Goal: Transaction & Acquisition: Purchase product/service

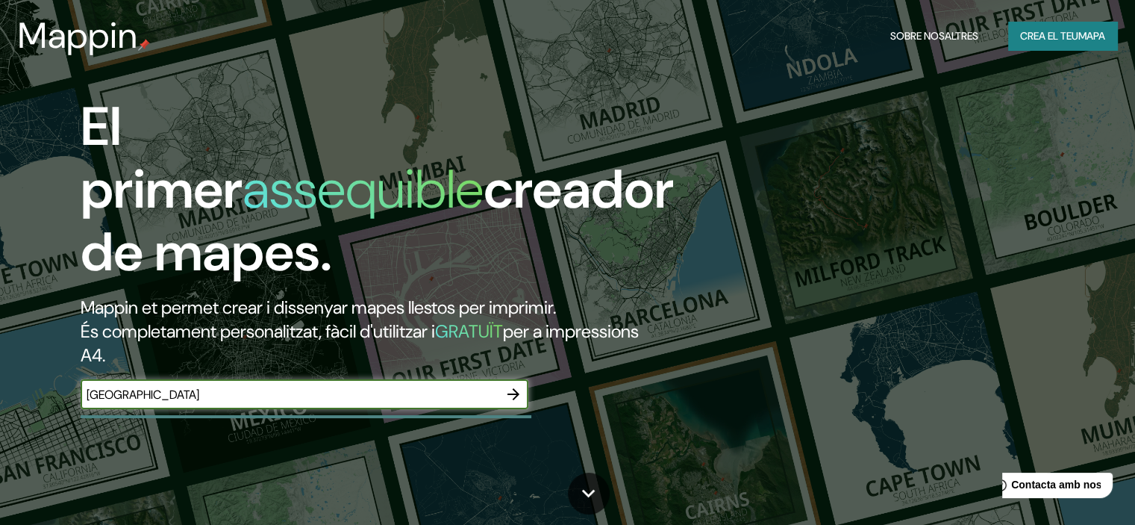
type input "[GEOGRAPHIC_DATA]"
click at [517, 391] on icon "button" at bounding box center [514, 394] width 18 height 18
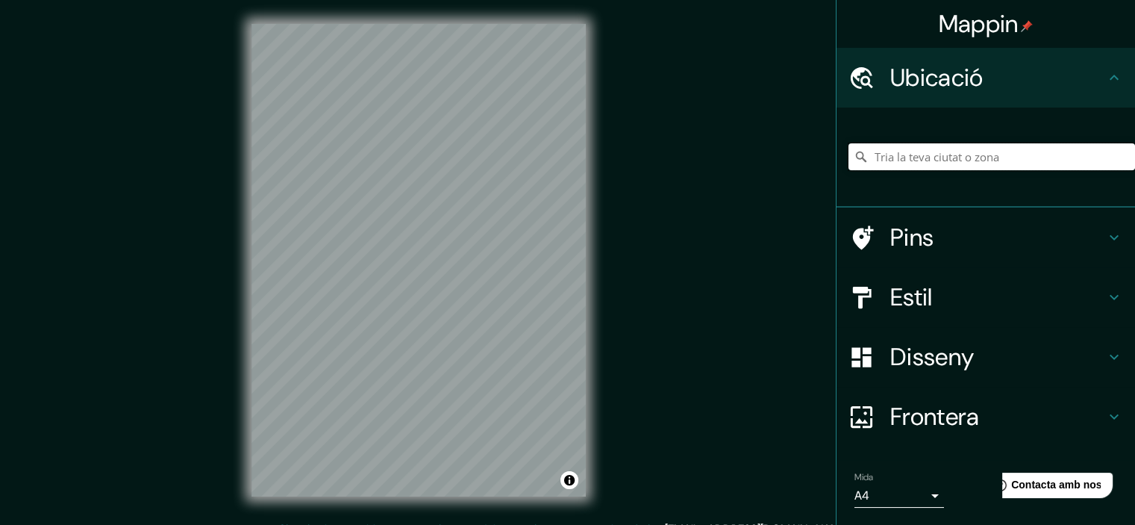
click at [889, 160] on input "Tria la teva ciutat o zona" at bounding box center [992, 156] width 287 height 27
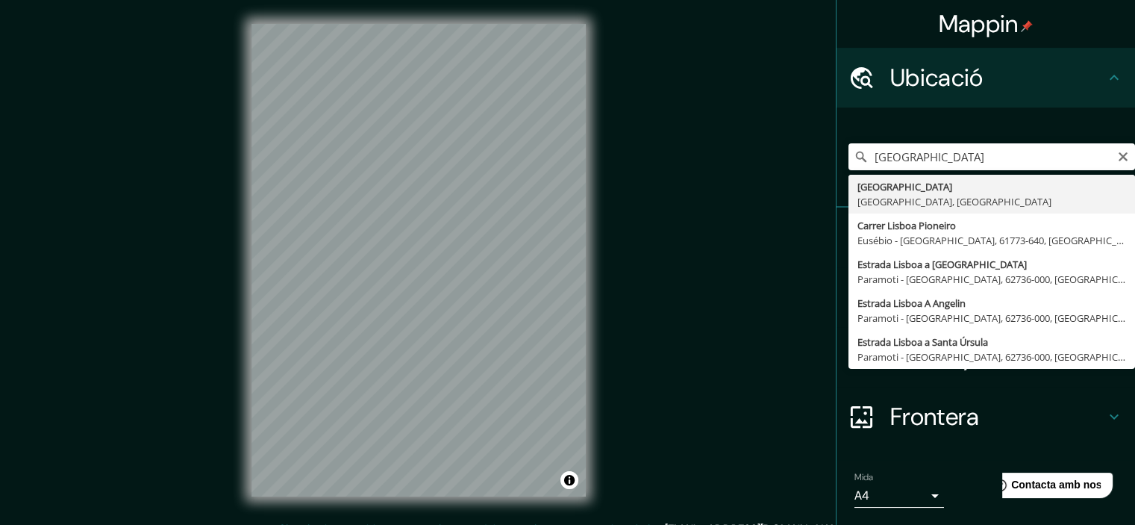
type input "[GEOGRAPHIC_DATA], [GEOGRAPHIC_DATA], [GEOGRAPHIC_DATA]"
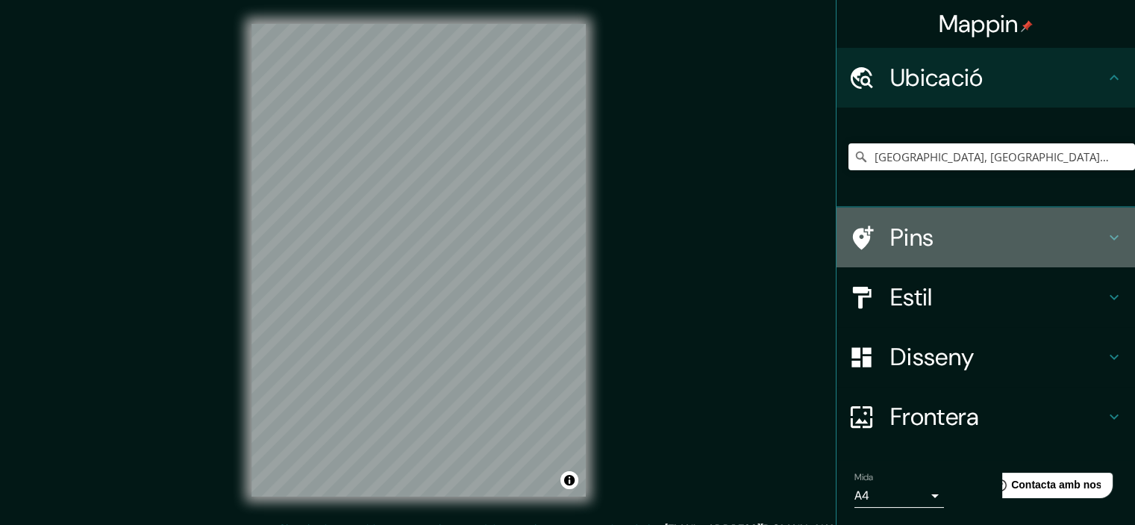
click at [1108, 232] on icon at bounding box center [1114, 237] width 18 height 18
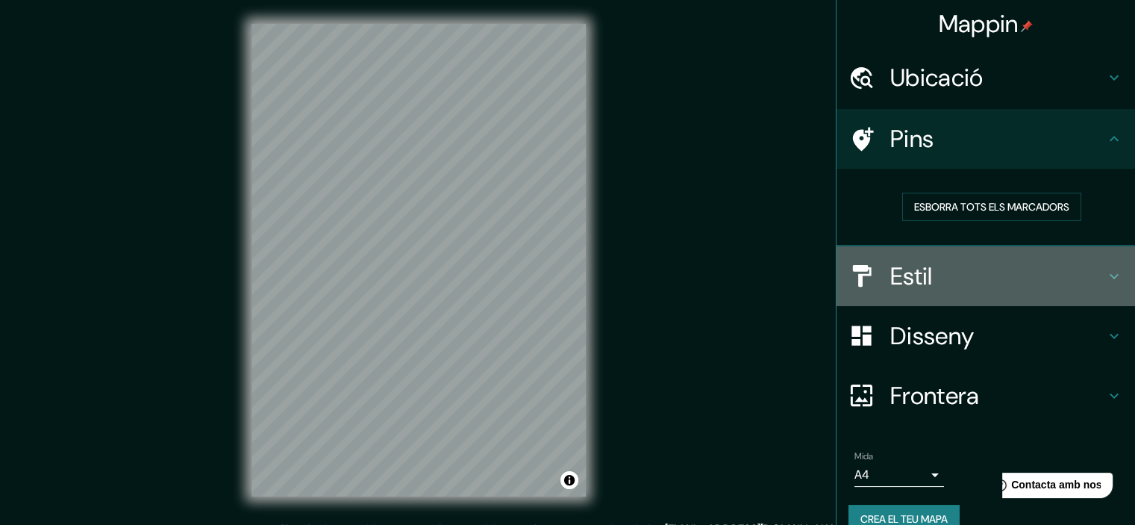
click at [1105, 278] on icon at bounding box center [1114, 276] width 18 height 18
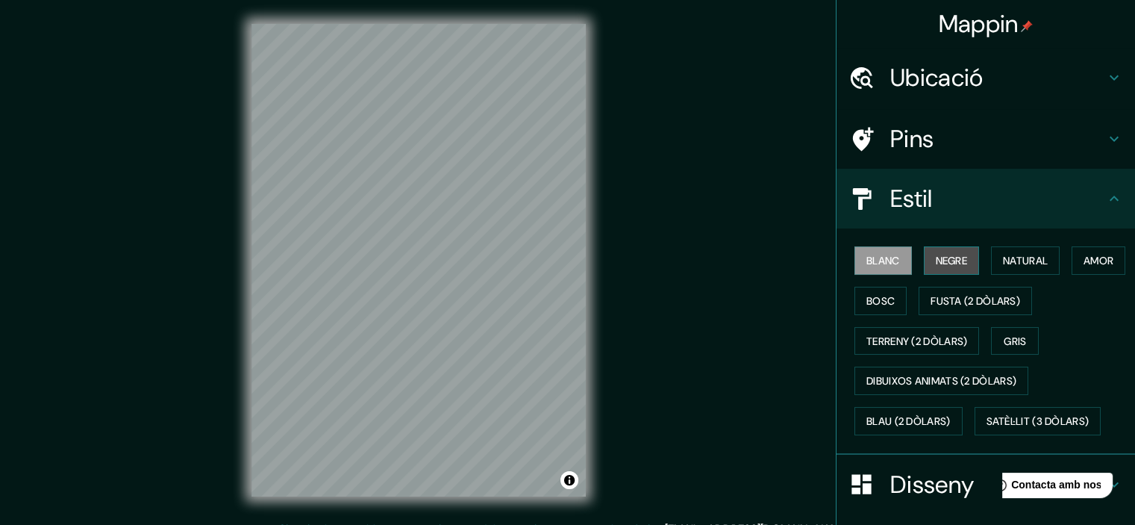
click at [936, 262] on font "Negre" at bounding box center [952, 260] width 32 height 13
click at [867, 256] on font "Blanc" at bounding box center [884, 260] width 34 height 13
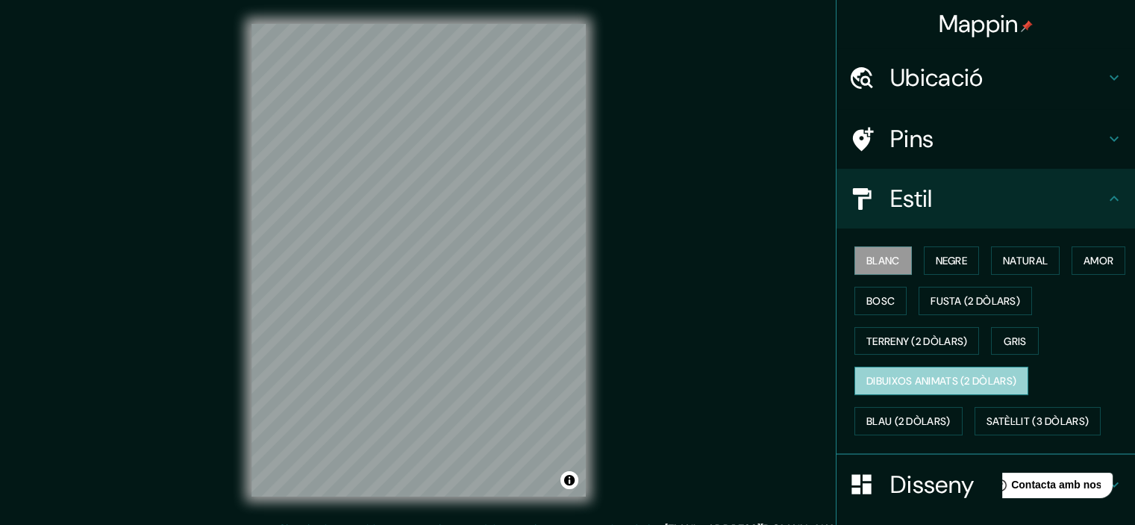
click at [886, 381] on font "Dibuixos animats (2 dòlars)" at bounding box center [942, 381] width 150 height 13
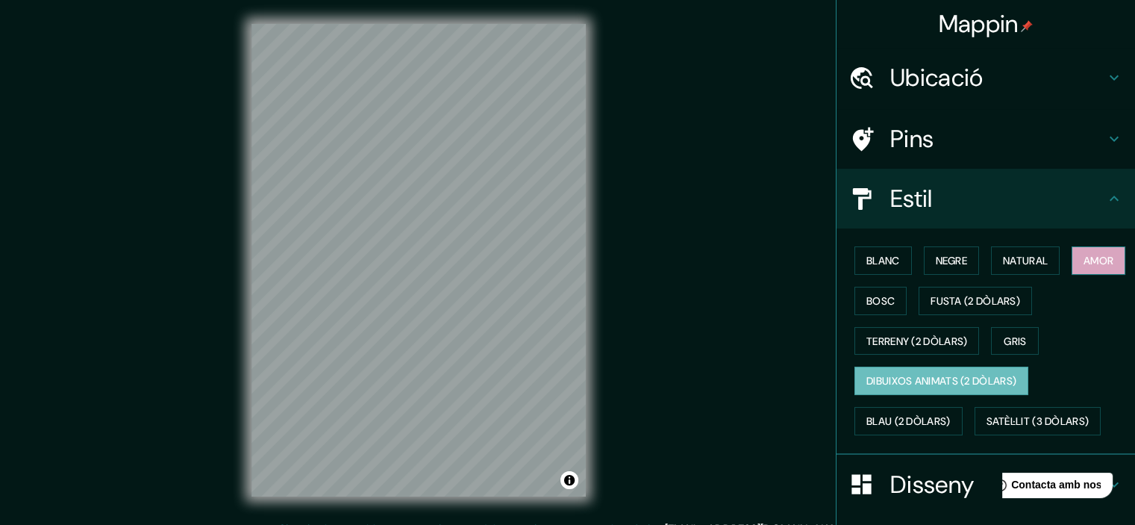
click at [1084, 267] on font "Amor" at bounding box center [1099, 260] width 30 height 13
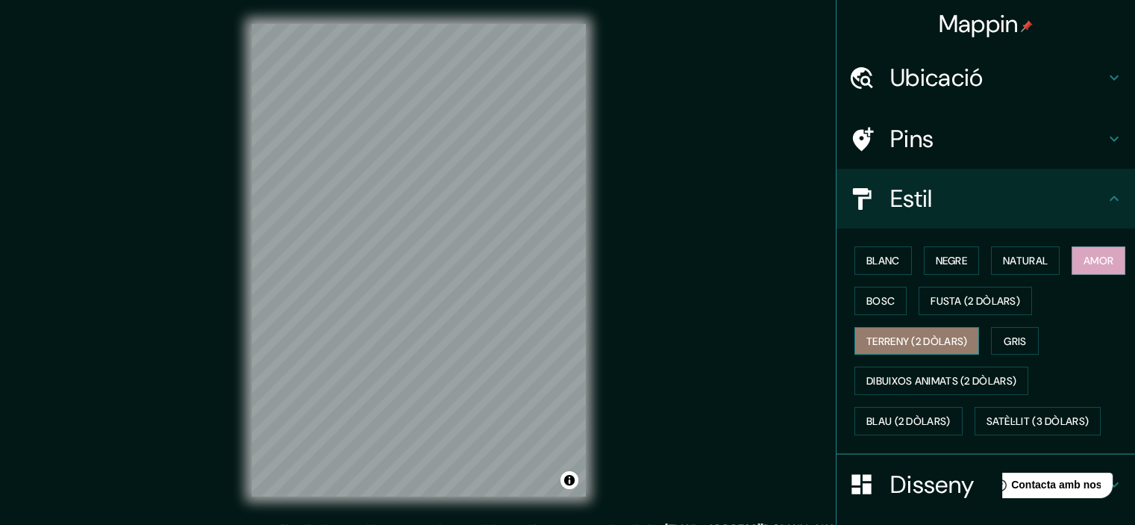
click at [881, 334] on font "Terreny (2 dòlars)" at bounding box center [917, 340] width 101 height 13
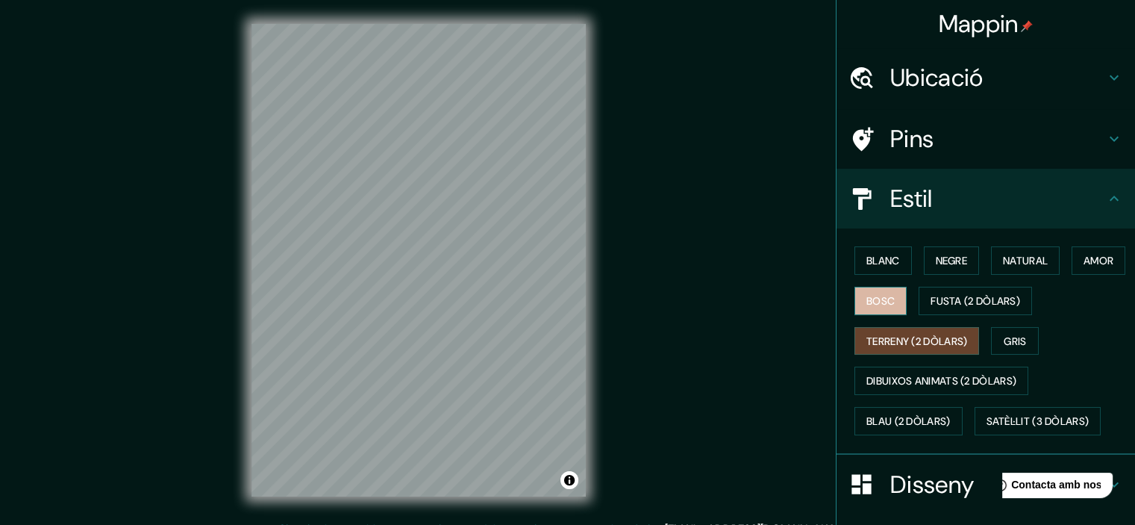
click at [895, 301] on font "Bosc" at bounding box center [881, 300] width 28 height 13
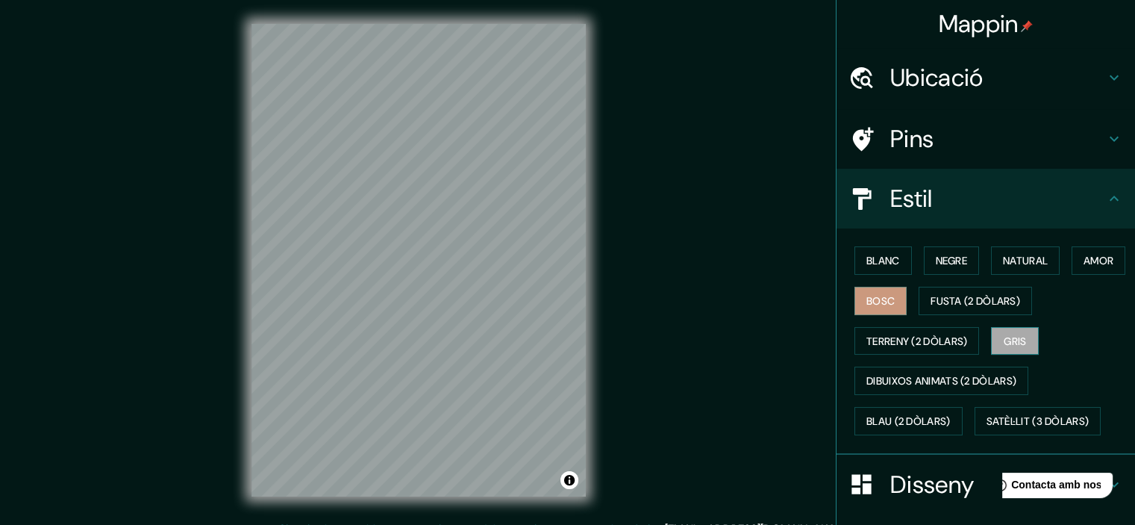
click at [1006, 334] on font "Gris" at bounding box center [1015, 340] width 22 height 13
click at [1020, 296] on font "Fusta (2 dòlars)" at bounding box center [976, 300] width 90 height 13
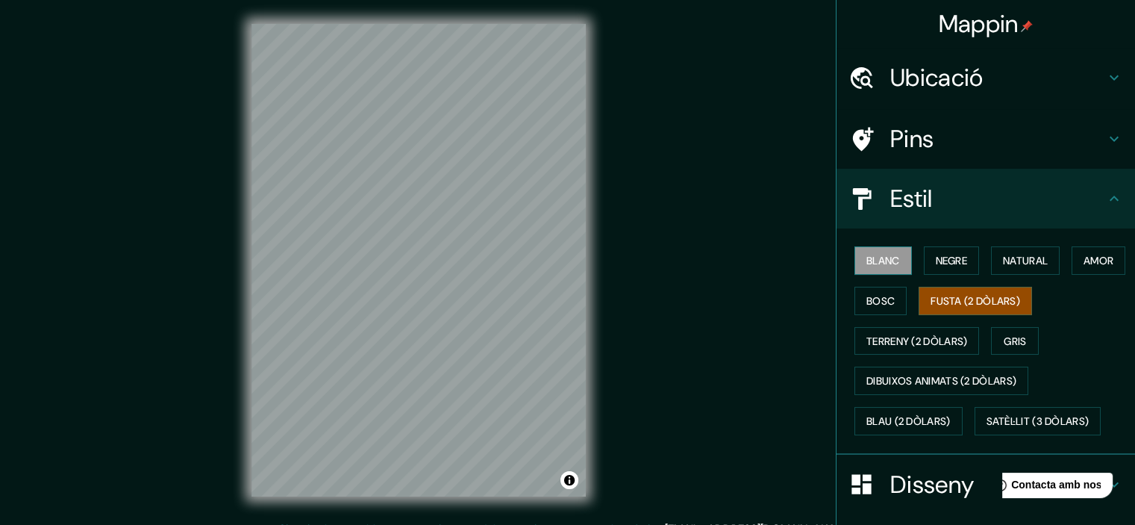
click at [870, 258] on font "Blanc" at bounding box center [884, 260] width 34 height 13
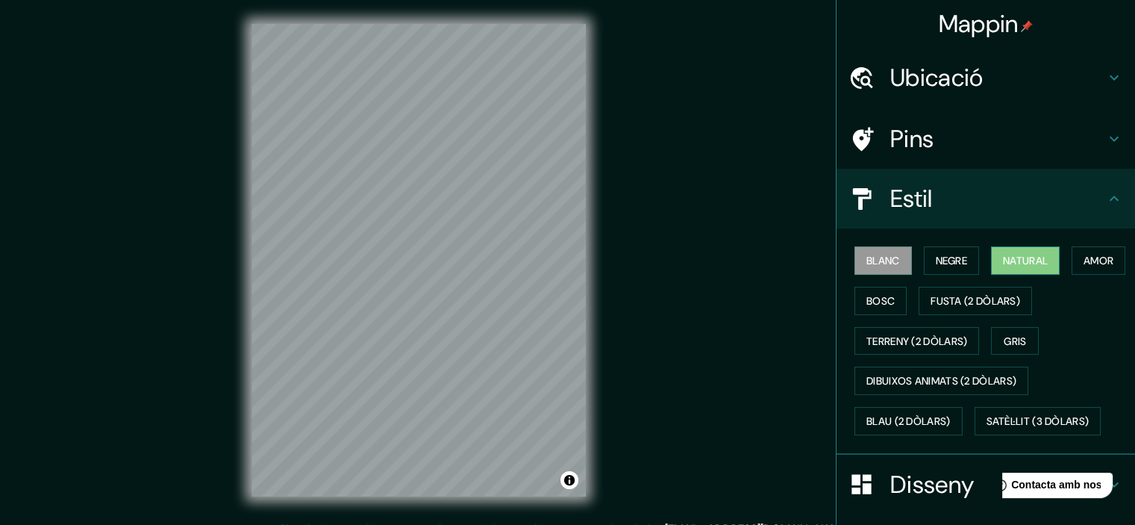
click at [1023, 269] on font "Natural" at bounding box center [1025, 260] width 45 height 19
click at [867, 255] on font "Blanc" at bounding box center [884, 260] width 34 height 13
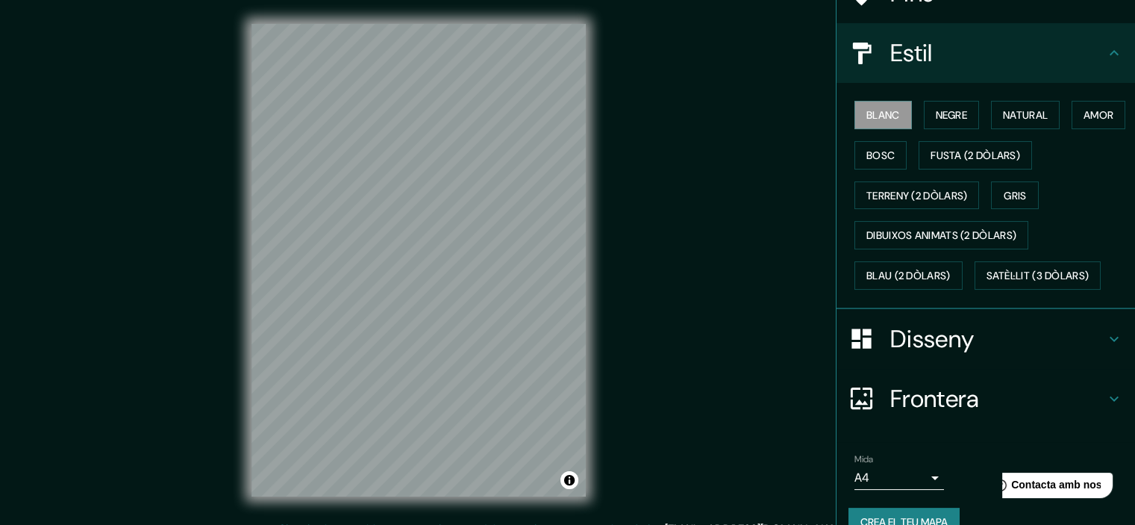
scroll to position [170, 0]
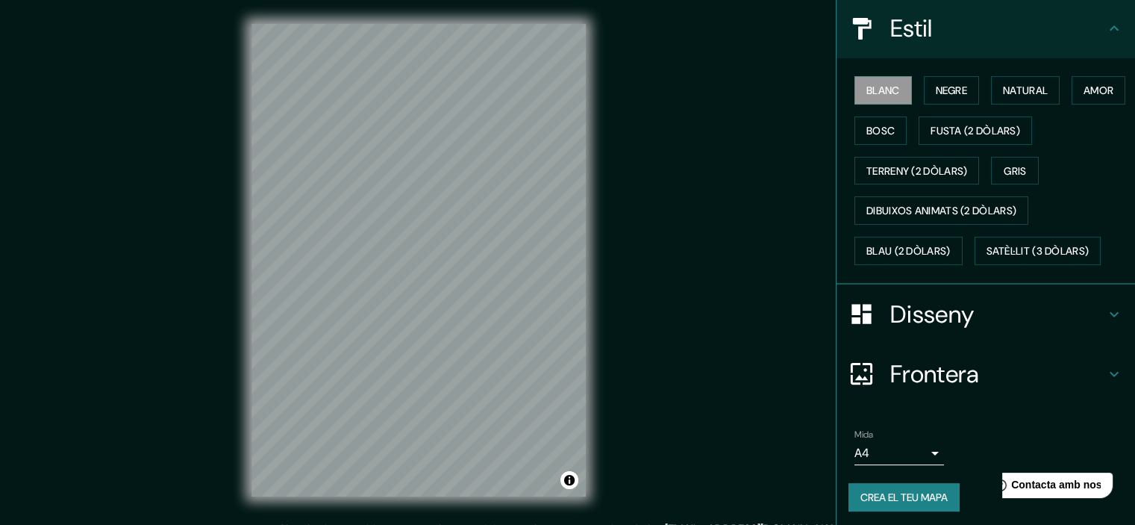
click at [1105, 309] on icon at bounding box center [1114, 314] width 18 height 18
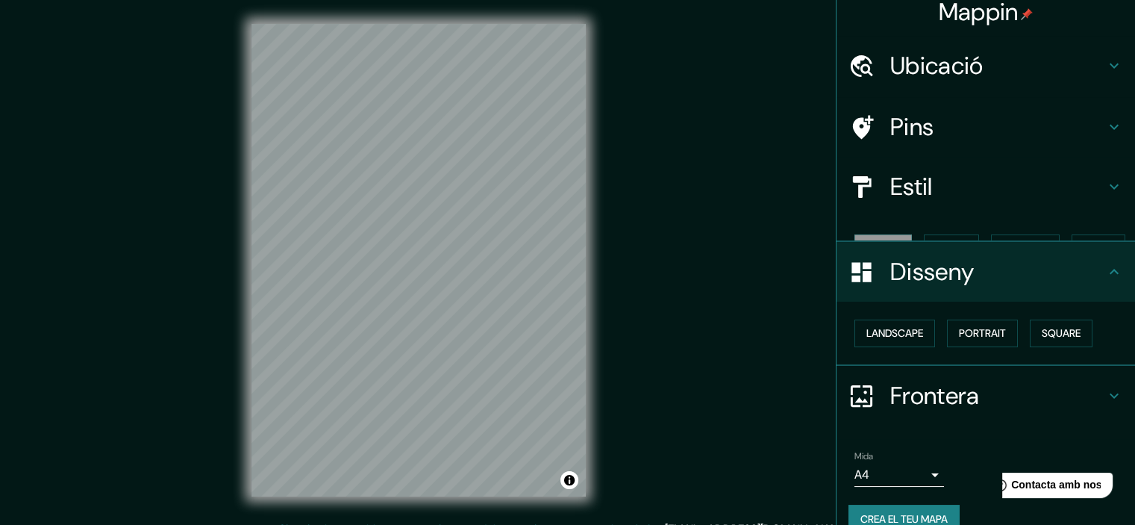
scroll to position [12, 0]
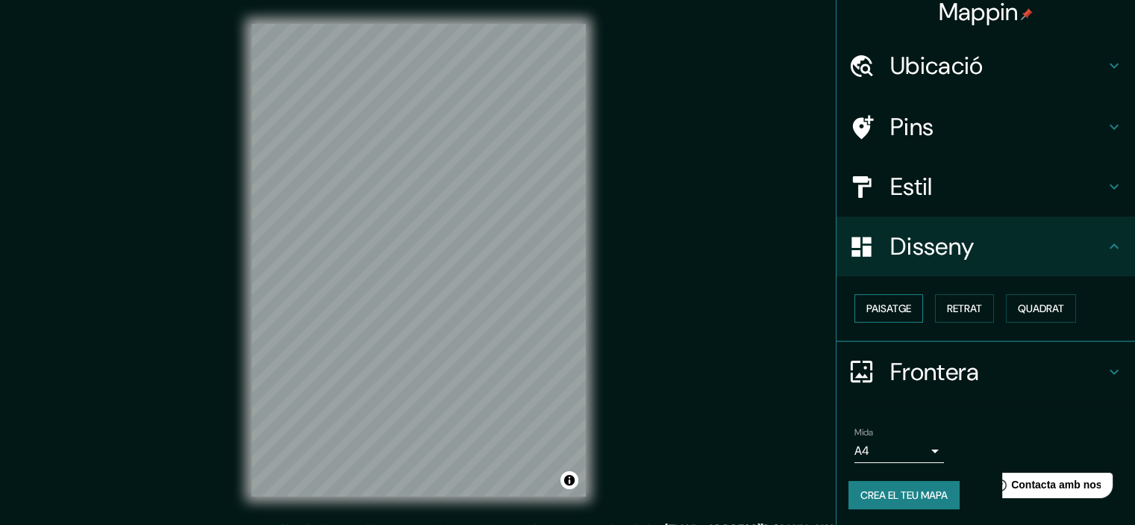
click at [887, 296] on button "Paisatge" at bounding box center [889, 308] width 69 height 28
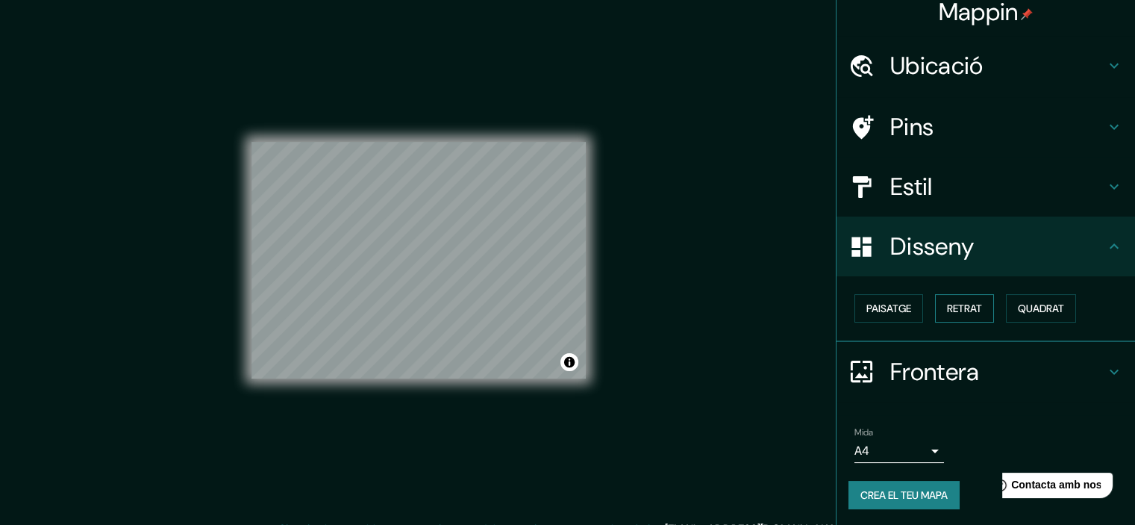
click at [947, 307] on font "Retrat" at bounding box center [964, 308] width 35 height 13
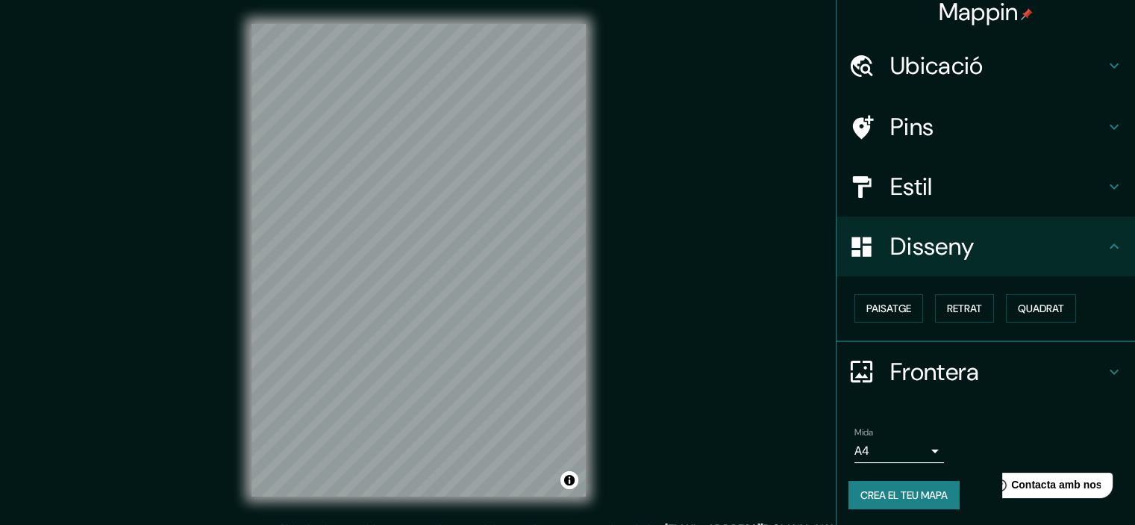
click at [1105, 368] on icon at bounding box center [1114, 372] width 18 height 18
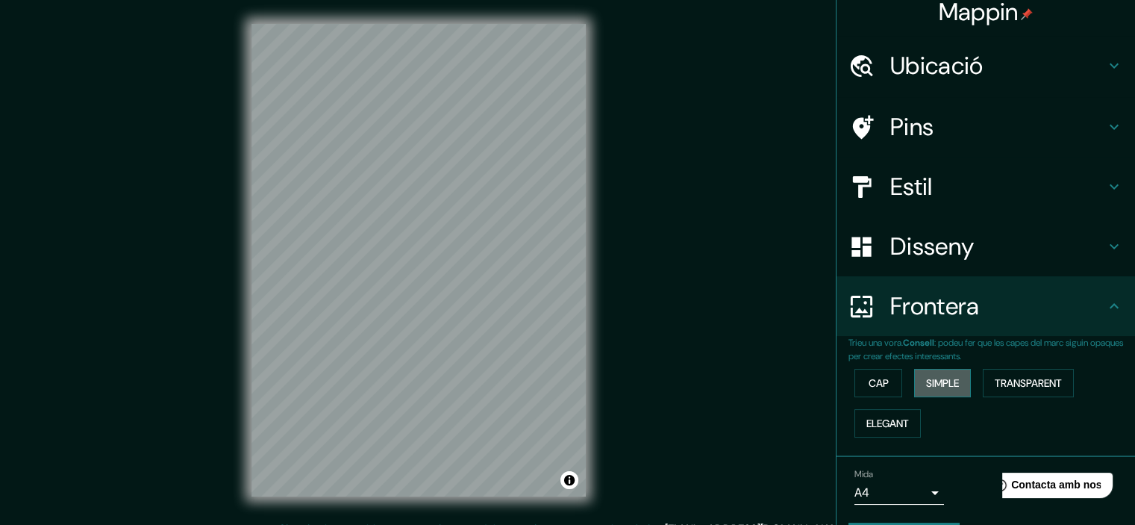
click at [940, 382] on font "Simple" at bounding box center [942, 382] width 33 height 13
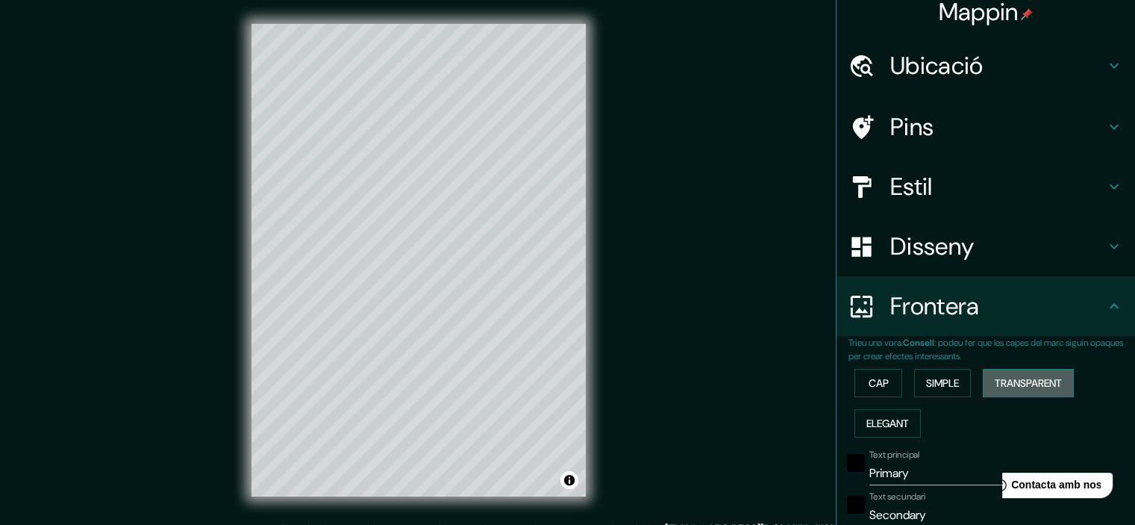
click at [1008, 381] on font "Transparent" at bounding box center [1028, 382] width 67 height 13
click at [888, 432] on button "Elegant" at bounding box center [888, 423] width 66 height 28
click at [929, 381] on font "Simple" at bounding box center [942, 382] width 33 height 13
click at [873, 416] on font "Elegant" at bounding box center [888, 422] width 43 height 13
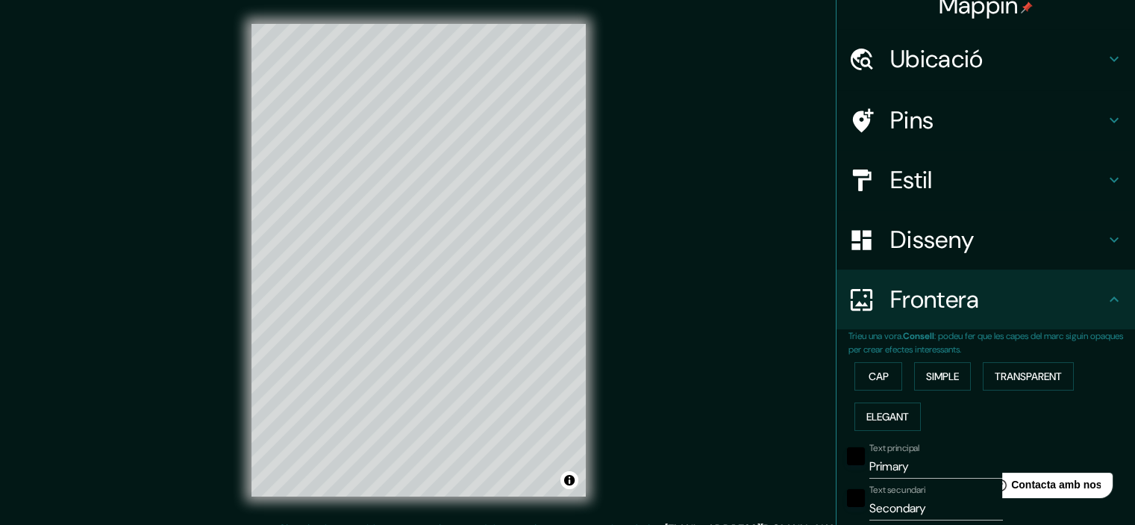
scroll to position [0, 0]
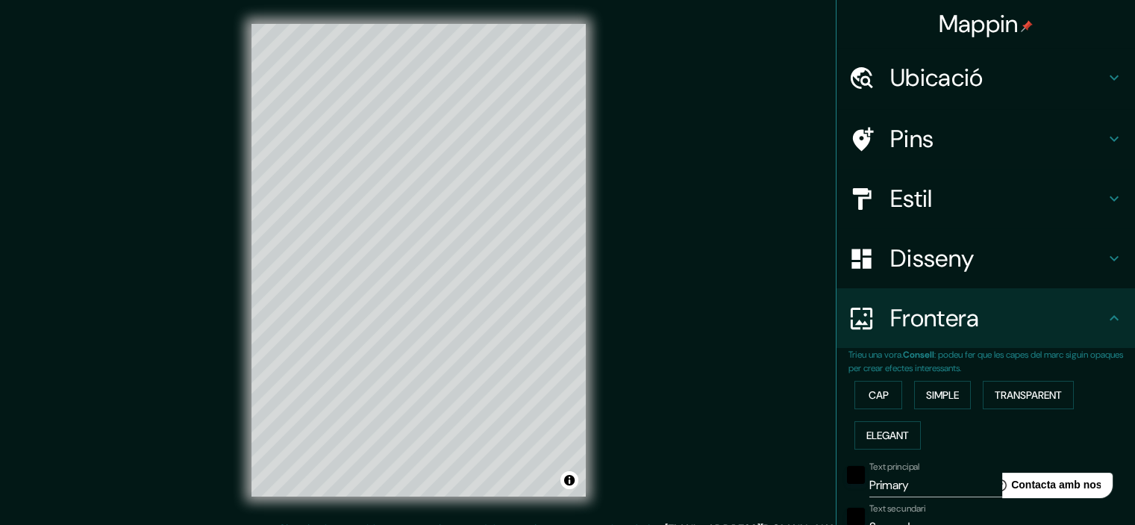
click at [1105, 195] on icon at bounding box center [1114, 199] width 18 height 18
type input "179"
type input "36"
type input "18"
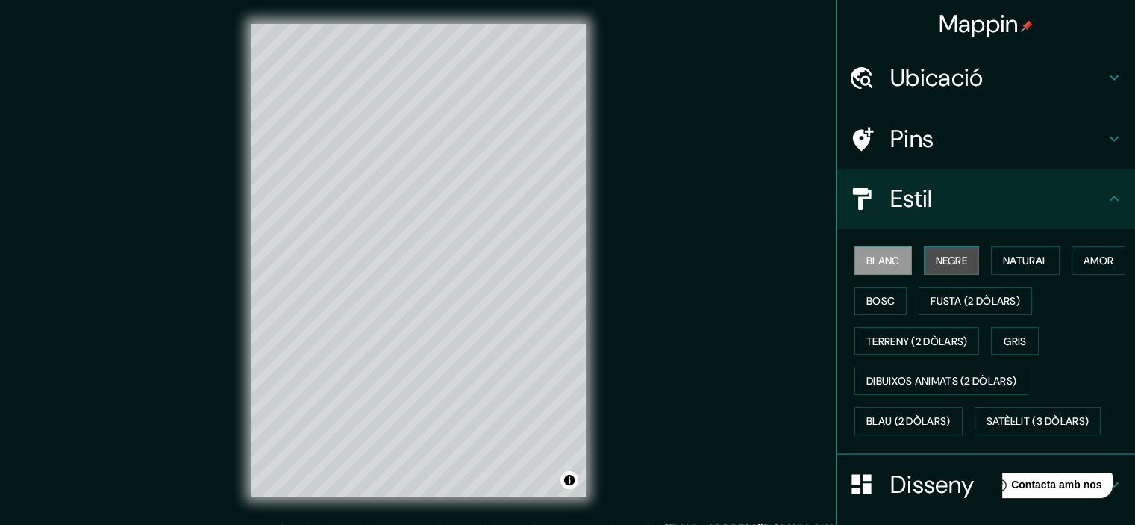
click at [936, 262] on font "Negre" at bounding box center [952, 260] width 32 height 13
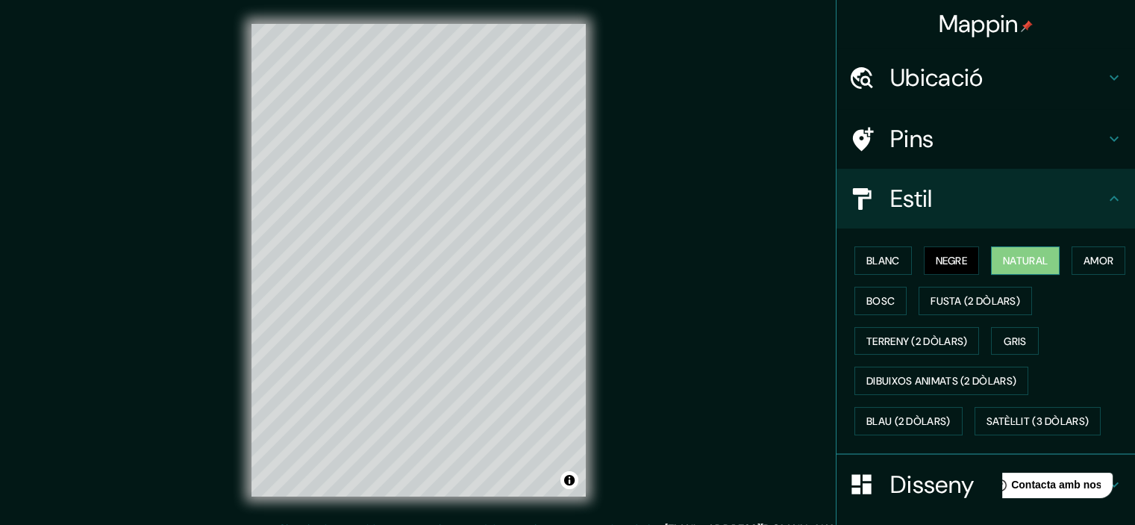
click at [1010, 261] on font "Natural" at bounding box center [1025, 260] width 45 height 13
click at [1084, 267] on font "Amor" at bounding box center [1099, 260] width 30 height 13
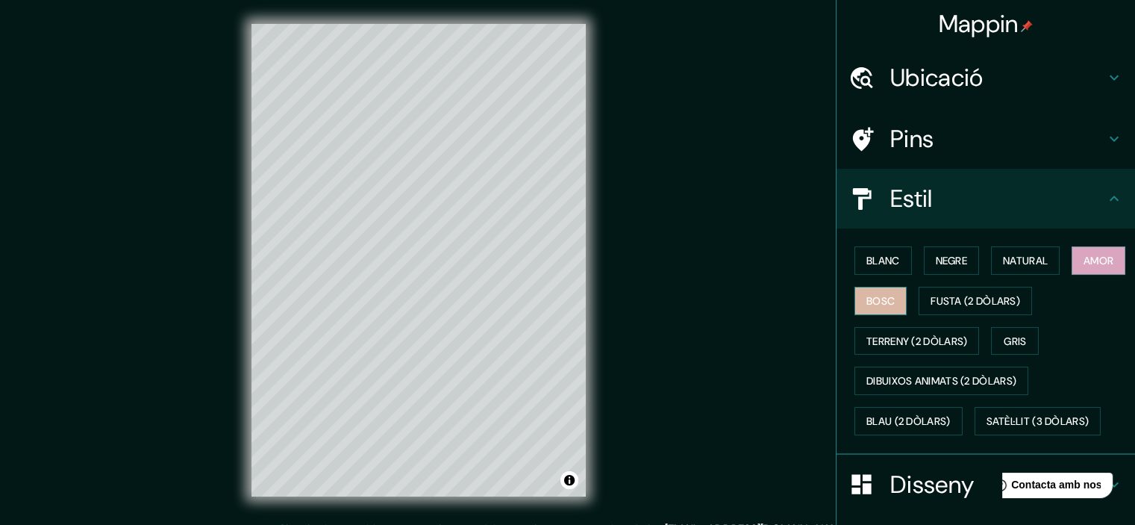
click at [895, 305] on font "Bosc" at bounding box center [881, 300] width 28 height 13
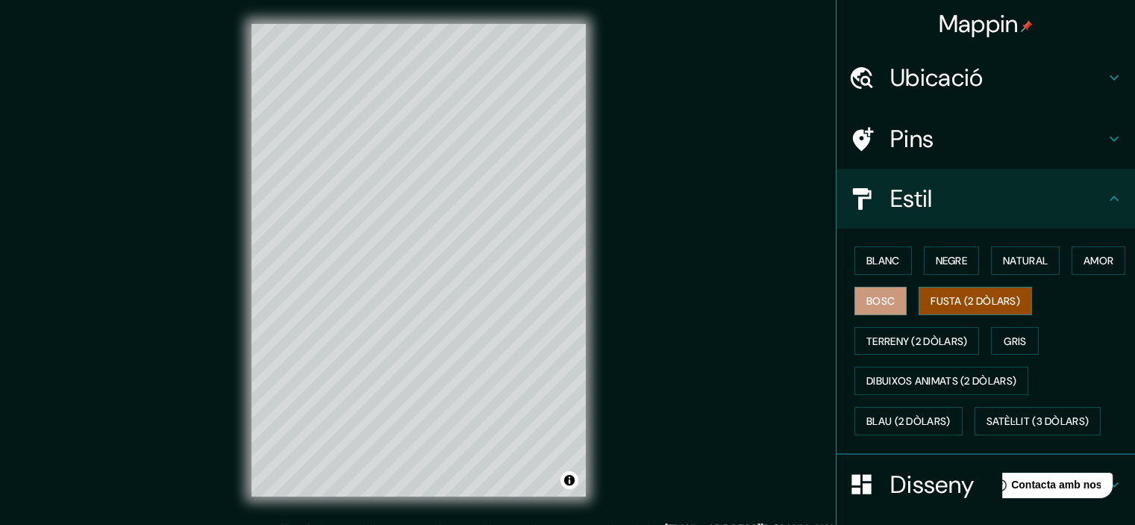
click at [1013, 302] on font "Fusta (2 dòlars)" at bounding box center [976, 300] width 90 height 13
click at [897, 355] on div "Blanc Negre Natural Amor Bosc Fusta (2 dòlars) [PERSON_NAME] (2 dòlars) Gris Di…" at bounding box center [992, 340] width 287 height 201
click at [1009, 343] on font "Gris" at bounding box center [1015, 340] width 22 height 13
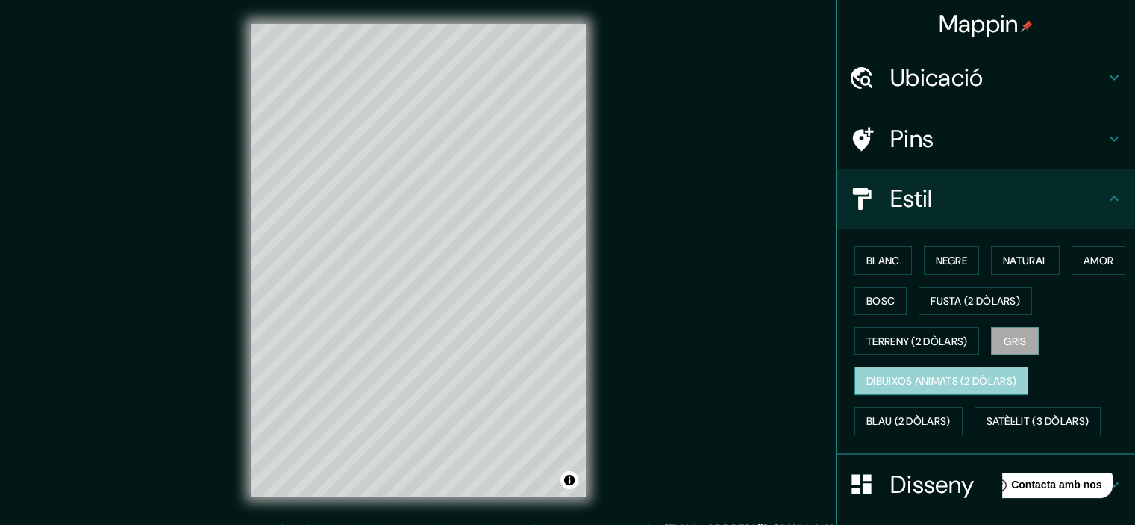
click at [910, 380] on font "Dibuixos animats (2 dòlars)" at bounding box center [942, 381] width 150 height 13
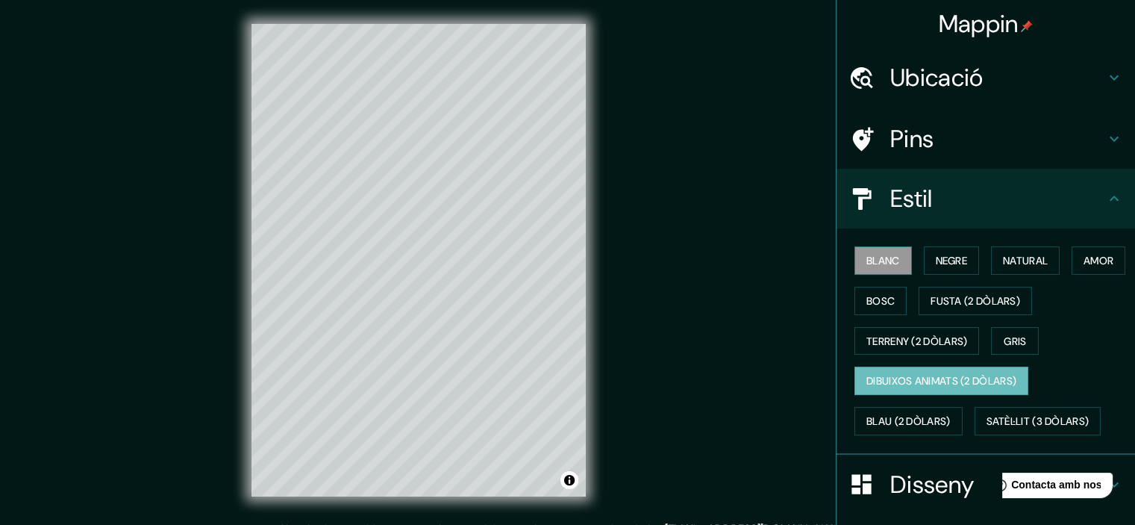
click at [869, 252] on font "Blanc" at bounding box center [884, 260] width 34 height 19
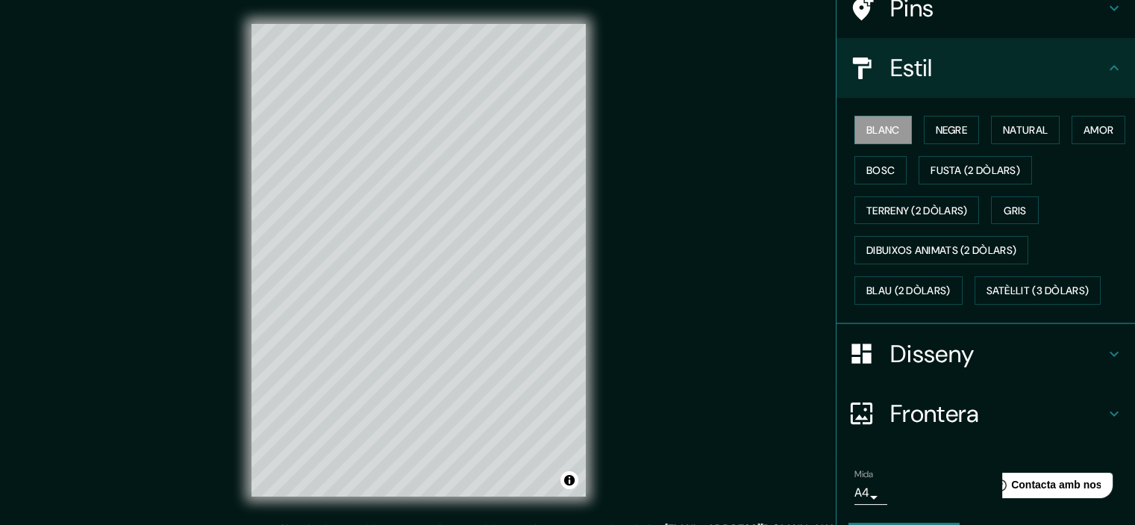
scroll to position [170, 0]
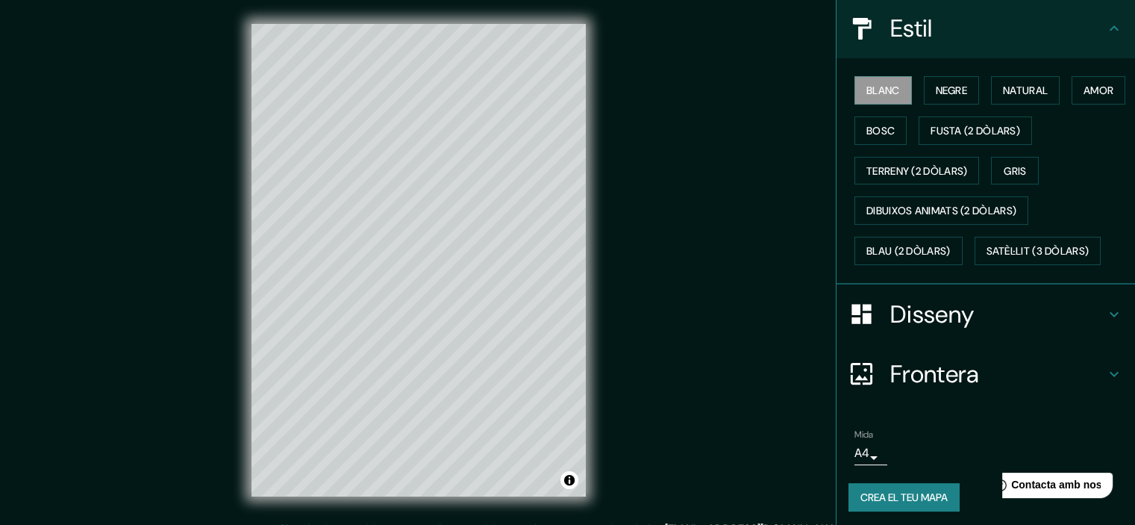
click at [1110, 371] on icon at bounding box center [1114, 373] width 9 height 5
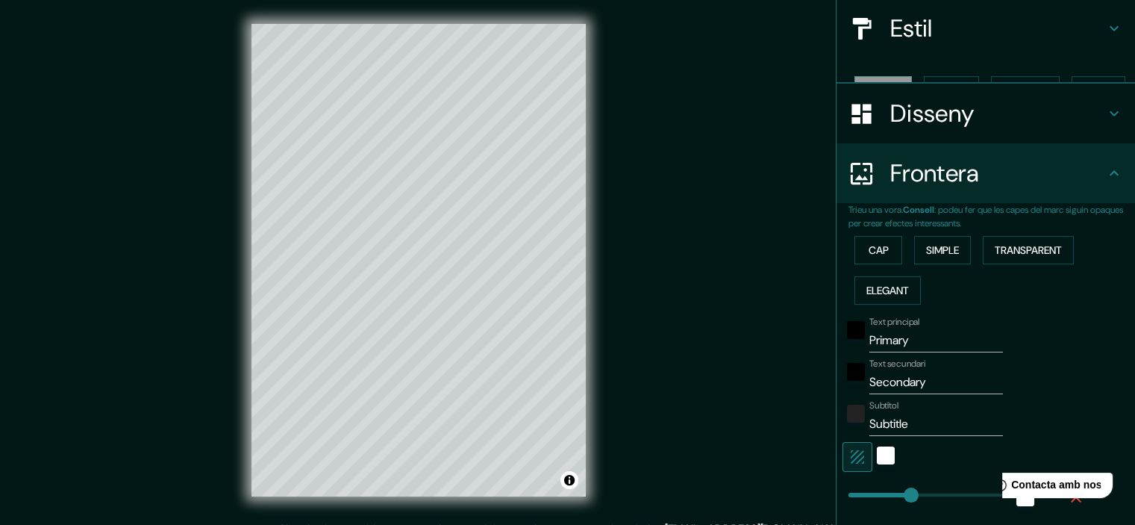
type input "179"
type input "36"
type input "18"
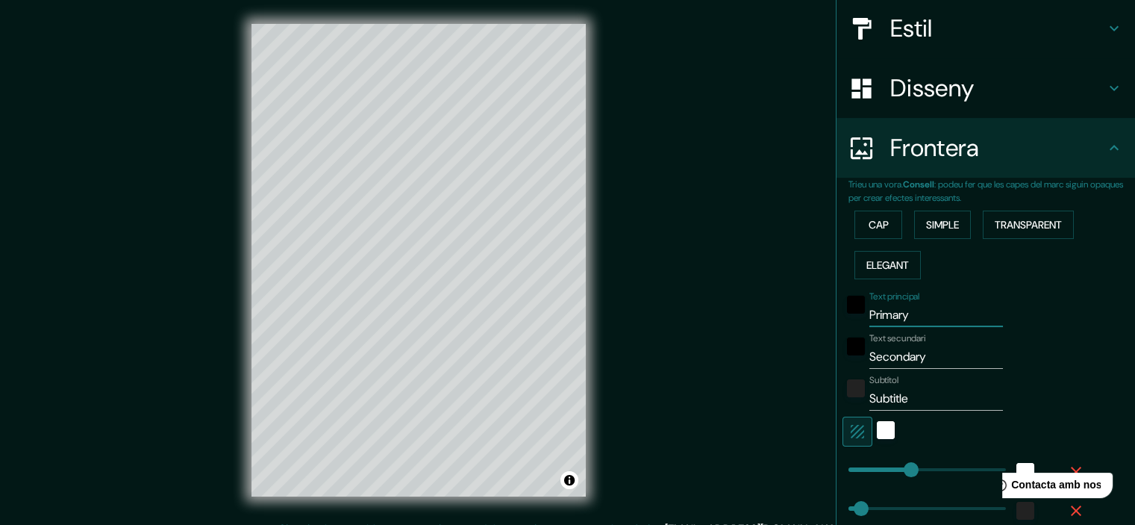
click at [899, 313] on input "Primary" at bounding box center [937, 315] width 134 height 24
drag, startPoint x: 899, startPoint y: 313, endPoint x: 846, endPoint y: 315, distance: 52.3
click at [846, 315] on div "Text principal Primary" at bounding box center [965, 309] width 245 height 36
type input "L"
type input "179"
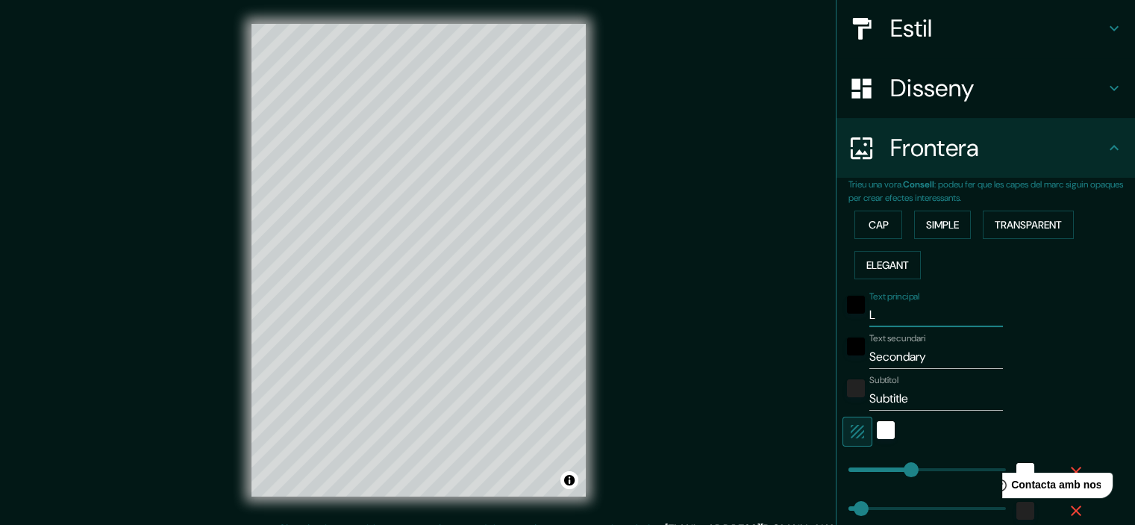
type input "36"
type input "18"
type input "Lis"
type input "179"
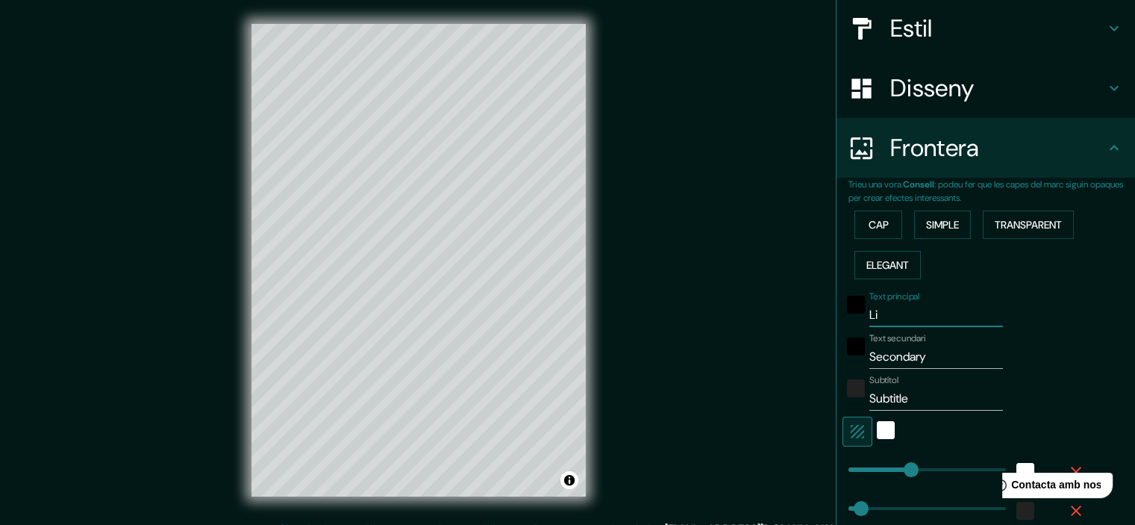
type input "36"
type input "18"
type input "Lisb"
type input "179"
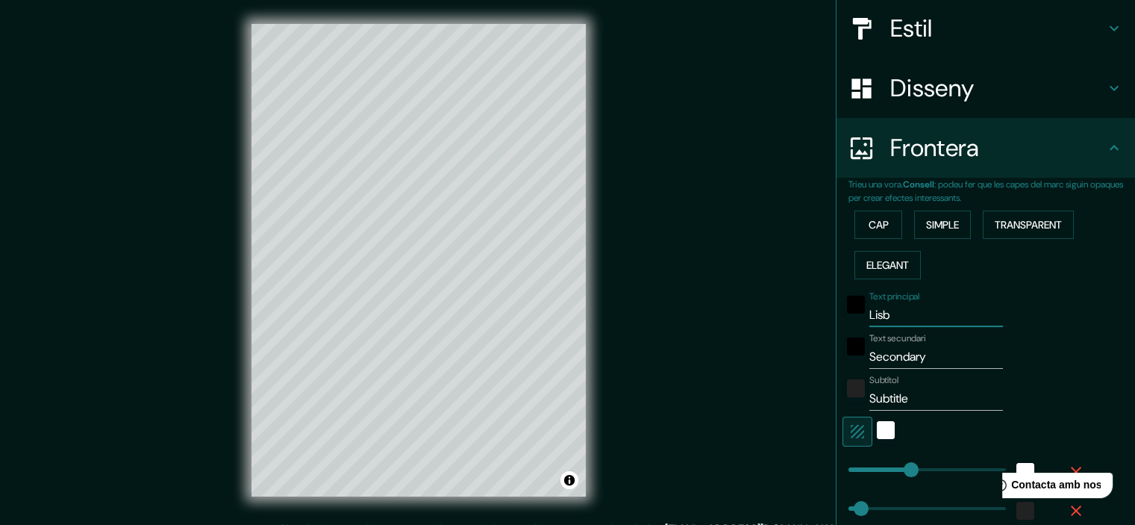
type input "36"
type input "18"
type input "[GEOGRAPHIC_DATA]"
type input "179"
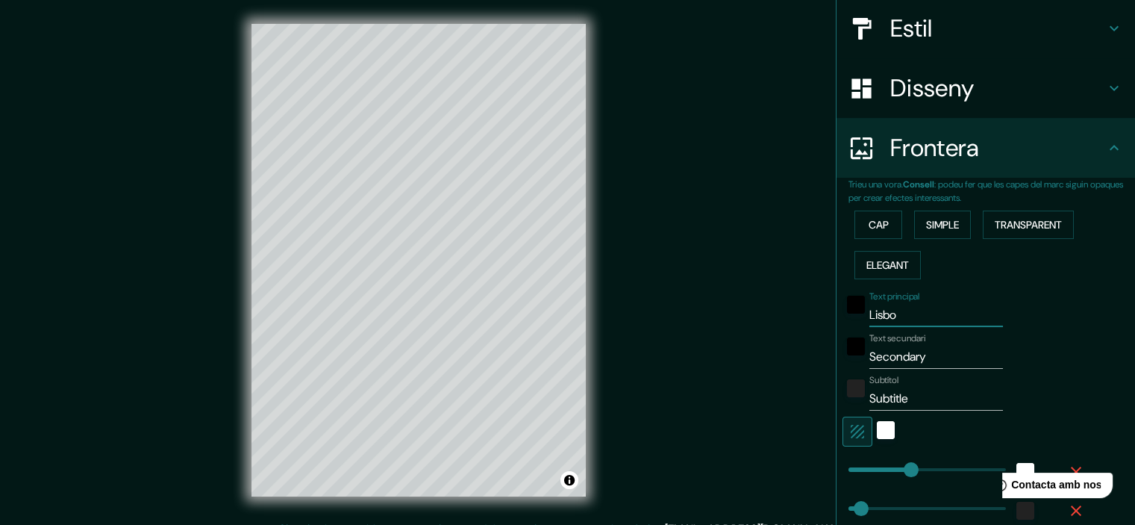
type input "36"
type input "18"
type input "[GEOGRAPHIC_DATA]"
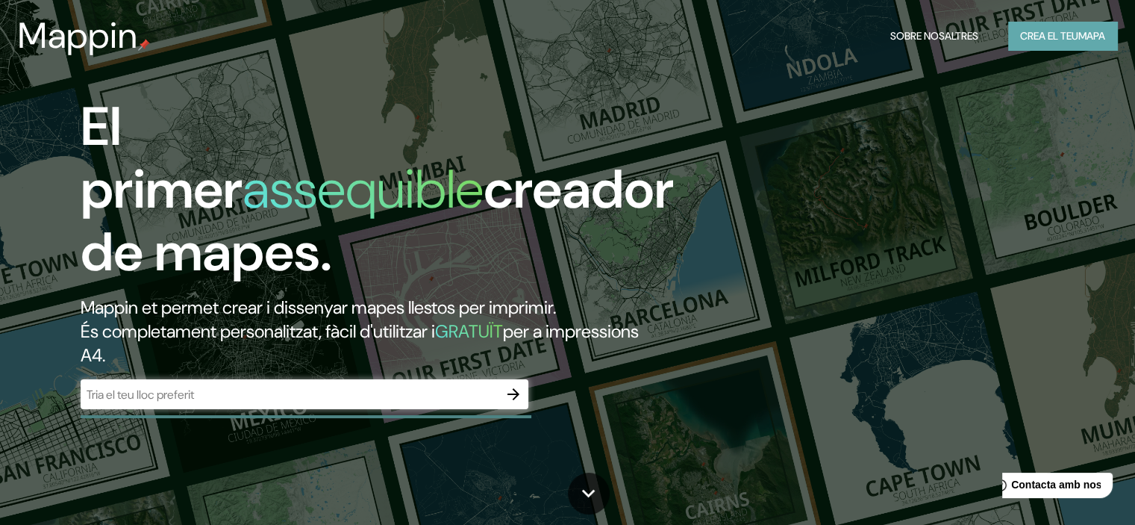
click at [1031, 38] on font "Crea el teu" at bounding box center [1049, 35] width 58 height 13
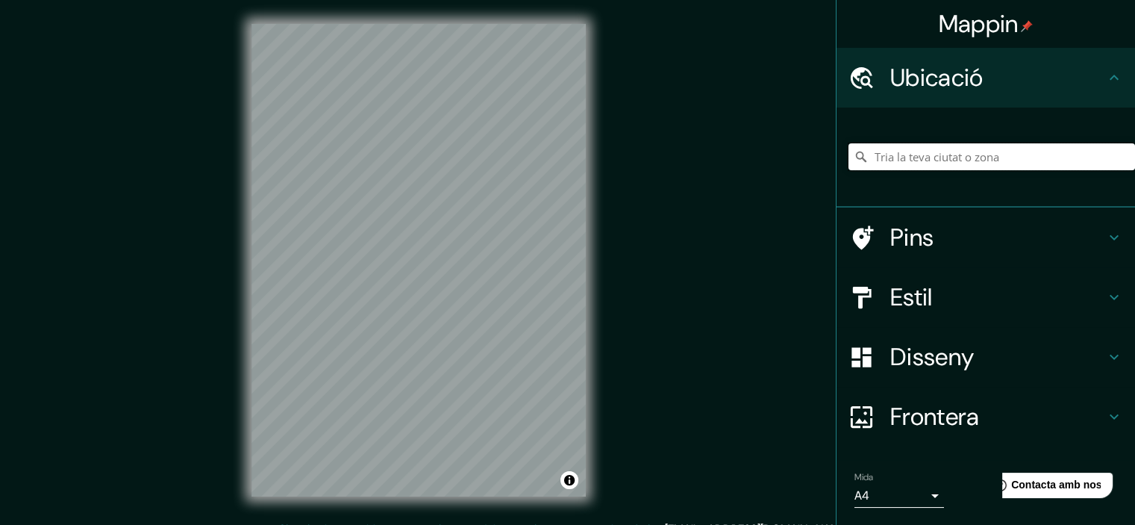
click at [933, 152] on input "Tria la teva ciutat o zona" at bounding box center [992, 156] width 287 height 27
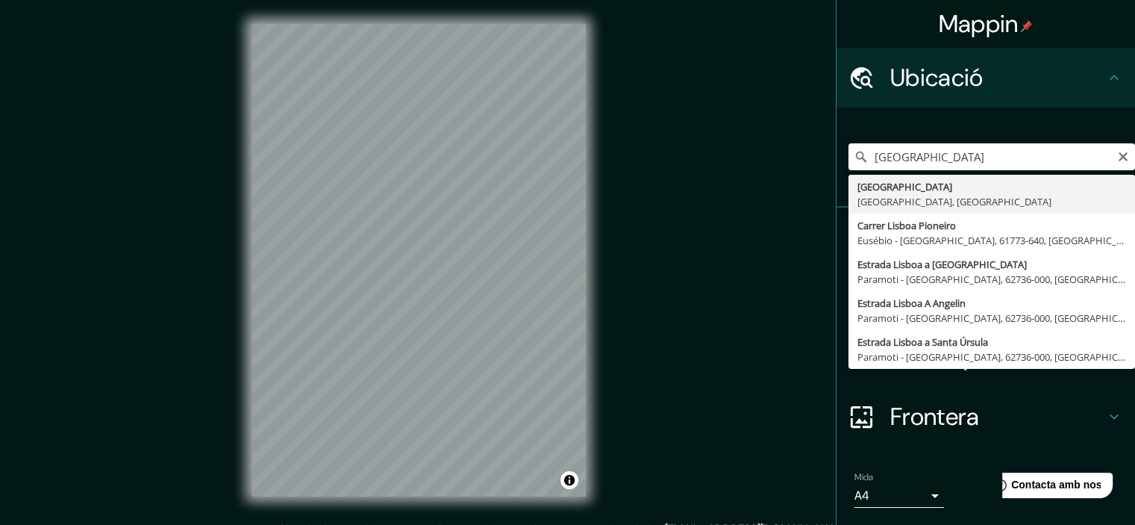
type input "[GEOGRAPHIC_DATA], [GEOGRAPHIC_DATA], [GEOGRAPHIC_DATA]"
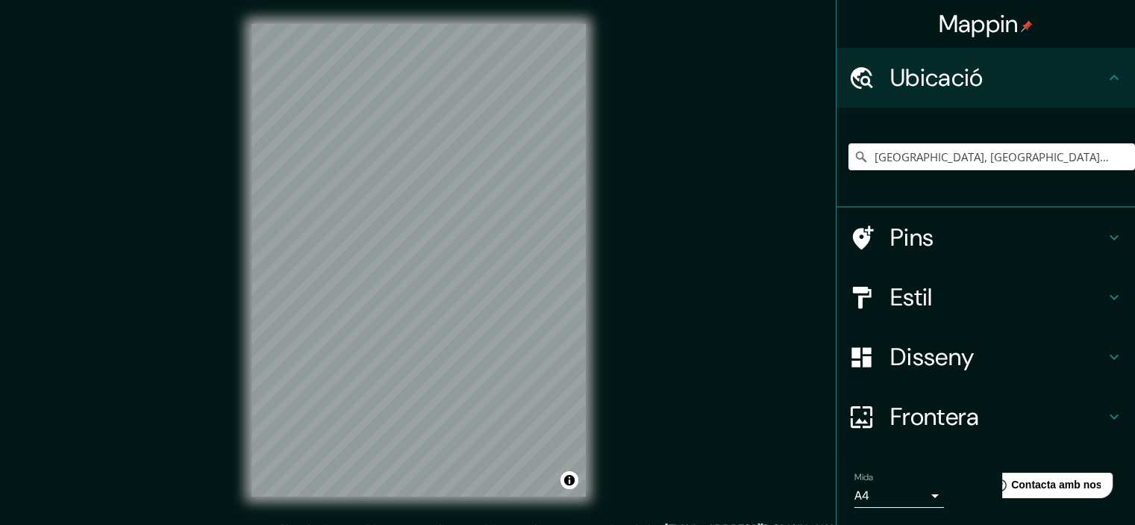
click at [1111, 223] on div "Pins" at bounding box center [986, 237] width 299 height 60
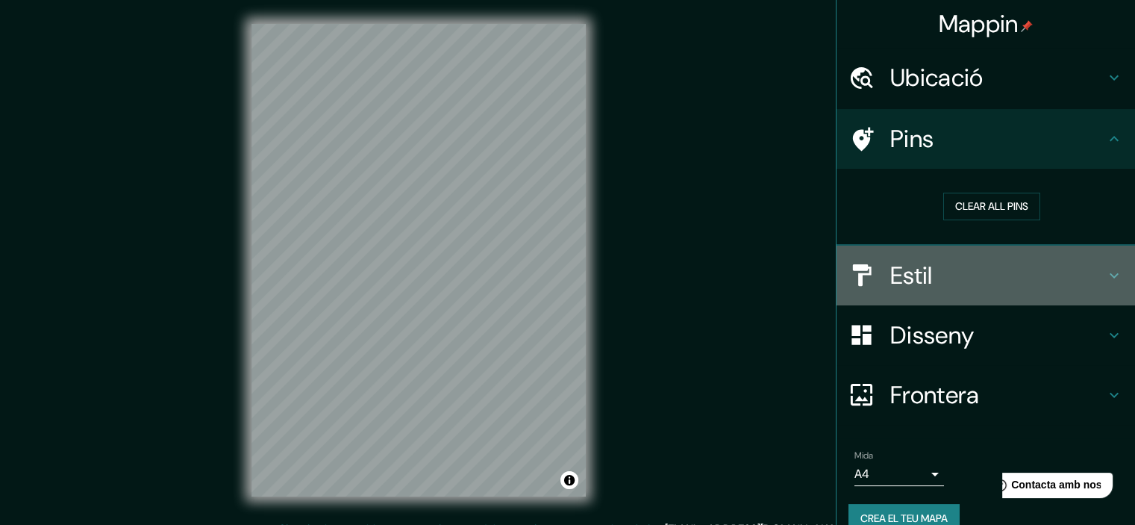
click at [1105, 275] on icon at bounding box center [1114, 275] width 18 height 18
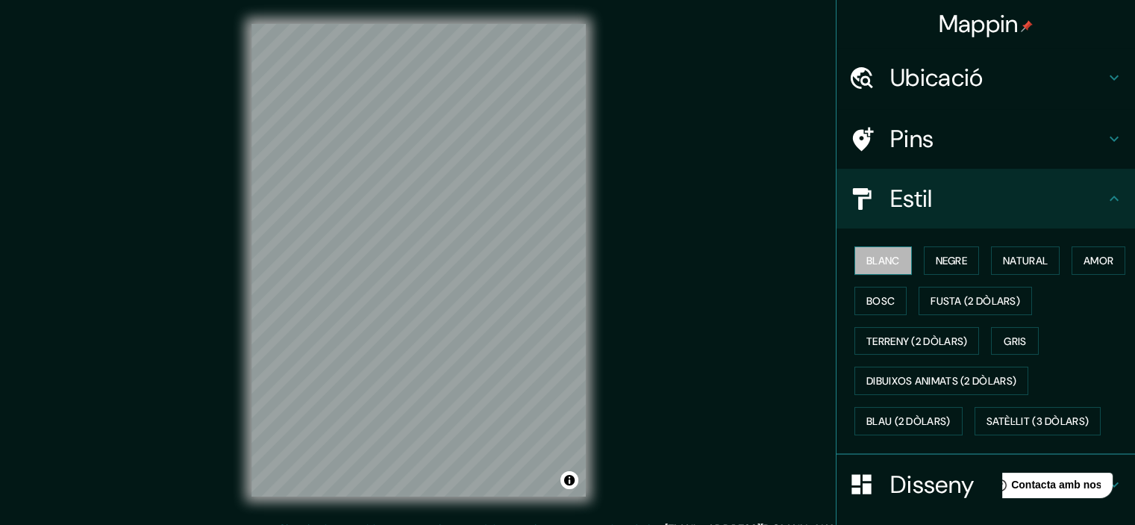
click at [881, 256] on font "Blanc" at bounding box center [884, 260] width 34 height 13
click at [1105, 193] on icon at bounding box center [1114, 199] width 18 height 18
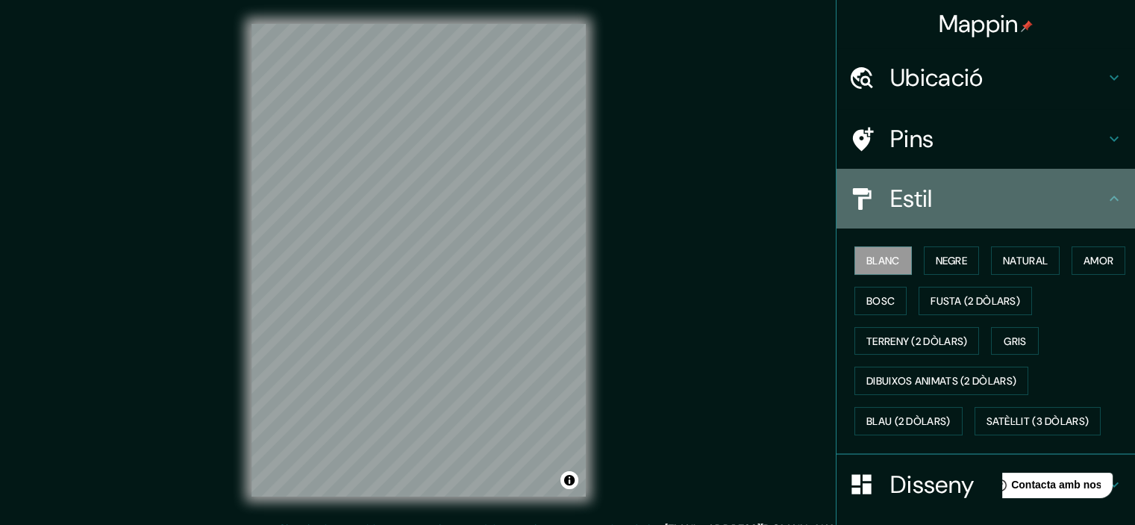
click at [1110, 199] on icon at bounding box center [1114, 198] width 9 height 5
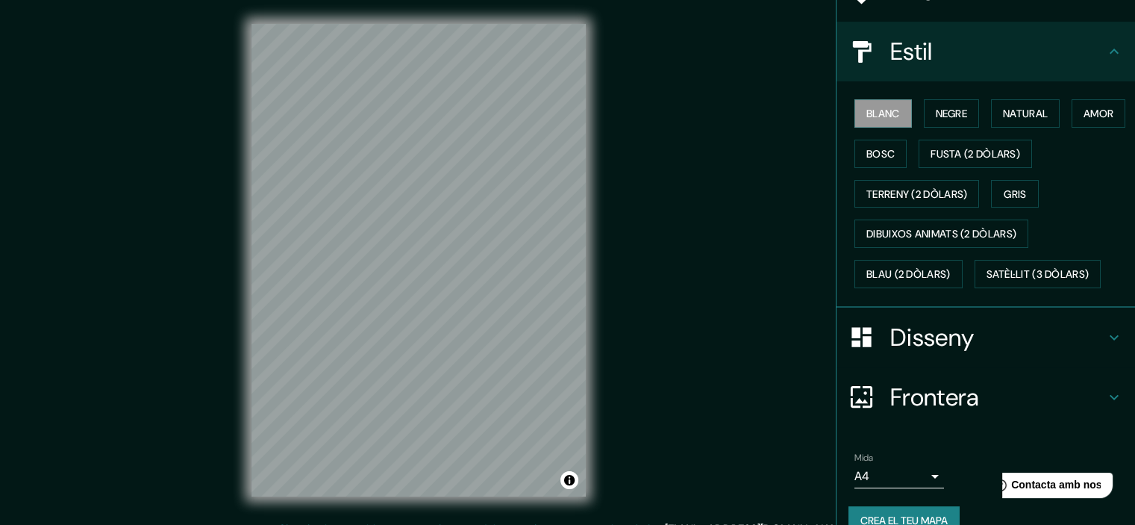
scroll to position [160, 0]
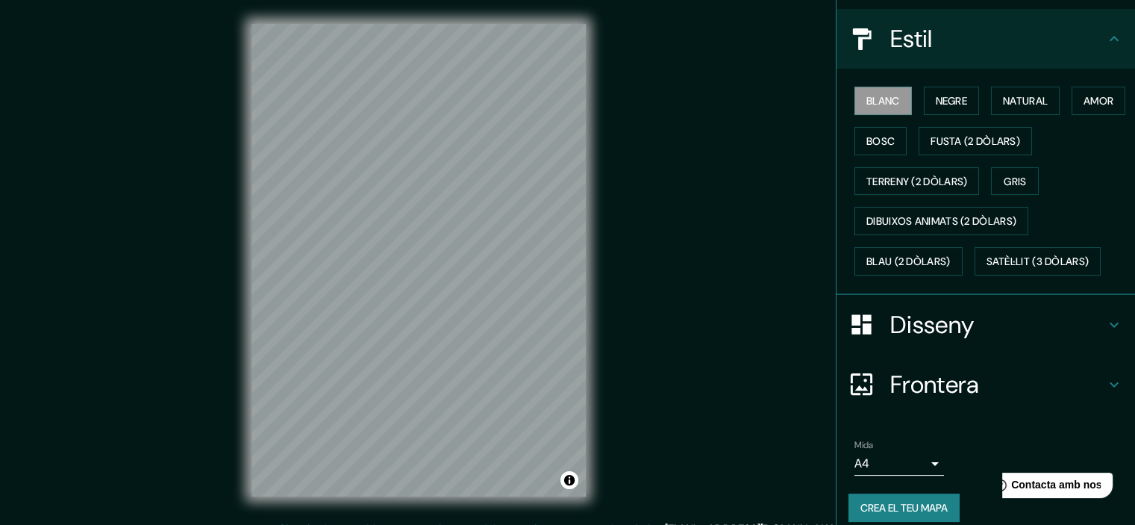
click at [1105, 326] on icon at bounding box center [1114, 325] width 18 height 18
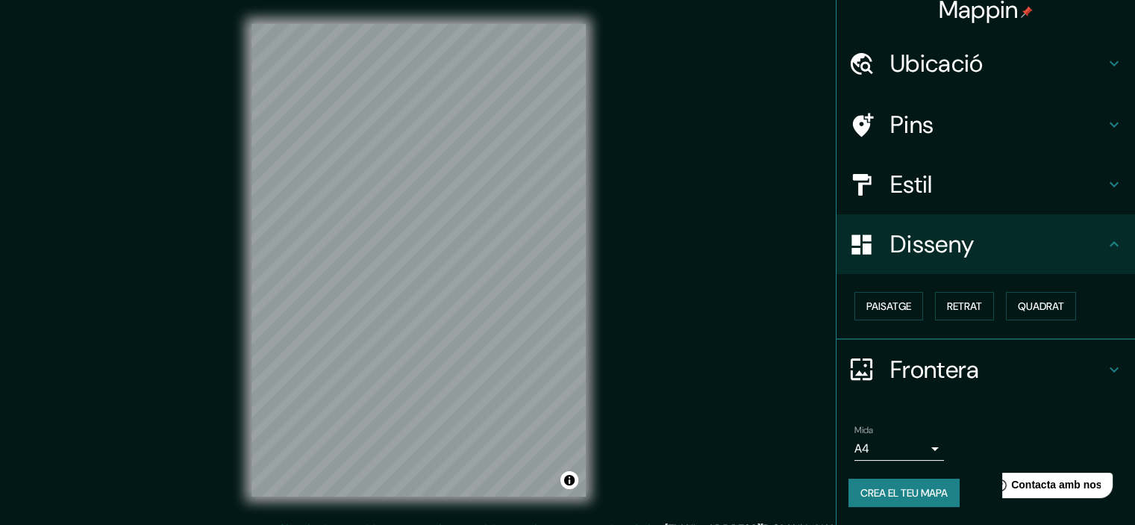
scroll to position [12, 0]
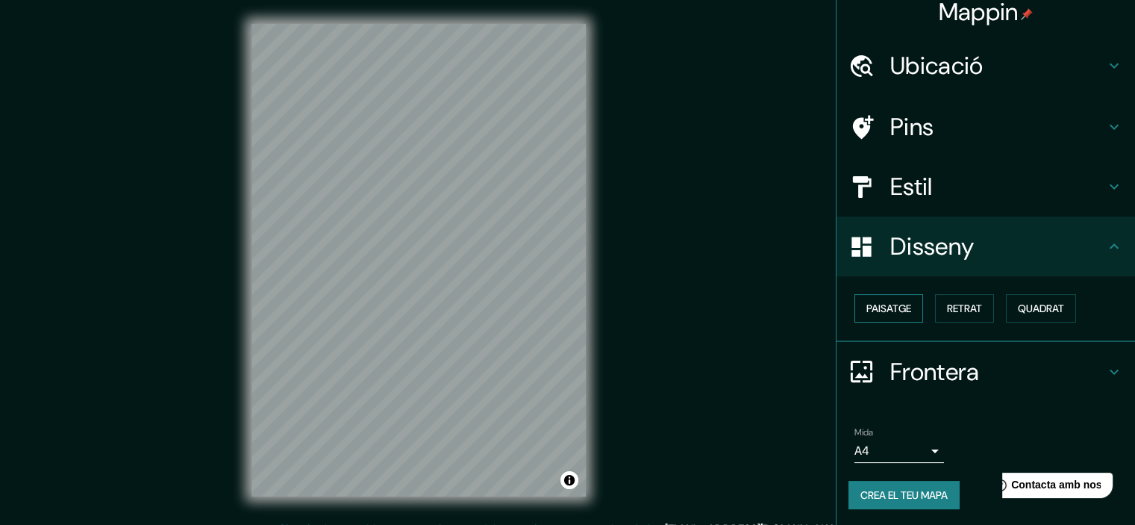
click at [880, 310] on font "Paisatge" at bounding box center [889, 308] width 45 height 13
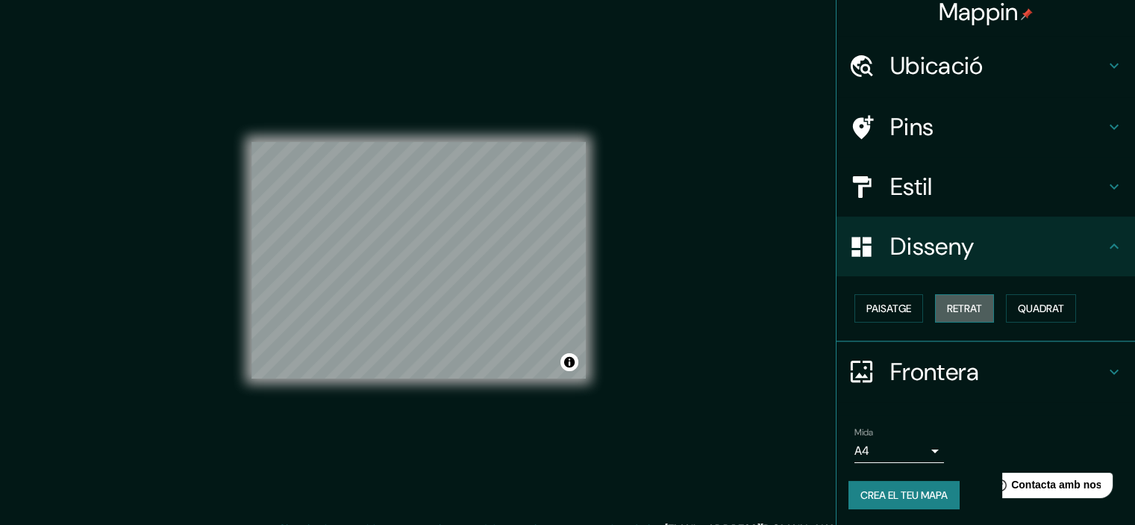
click at [947, 303] on font "Retrat" at bounding box center [964, 308] width 35 height 13
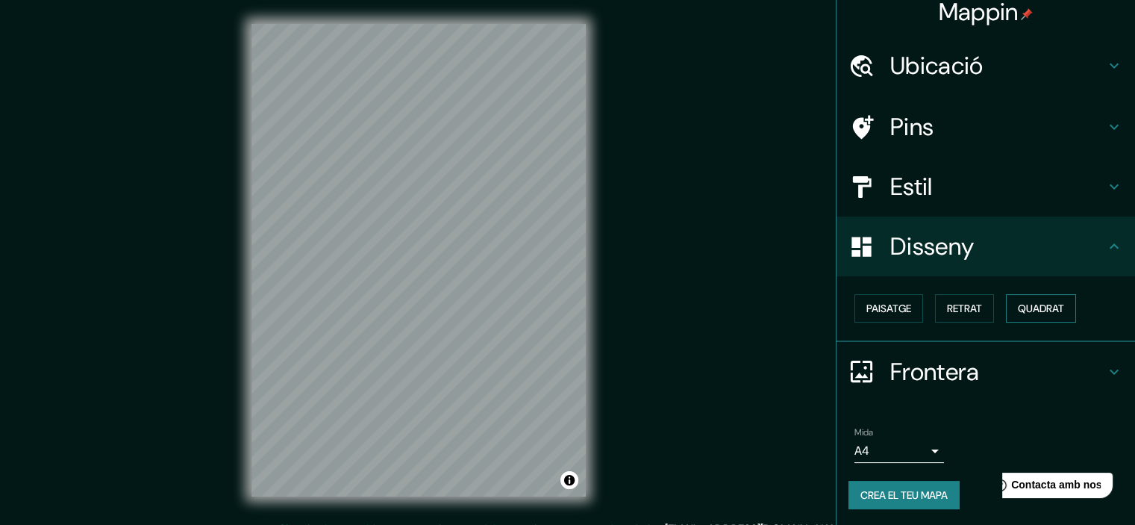
click at [1052, 302] on font "Quadrat" at bounding box center [1041, 308] width 46 height 13
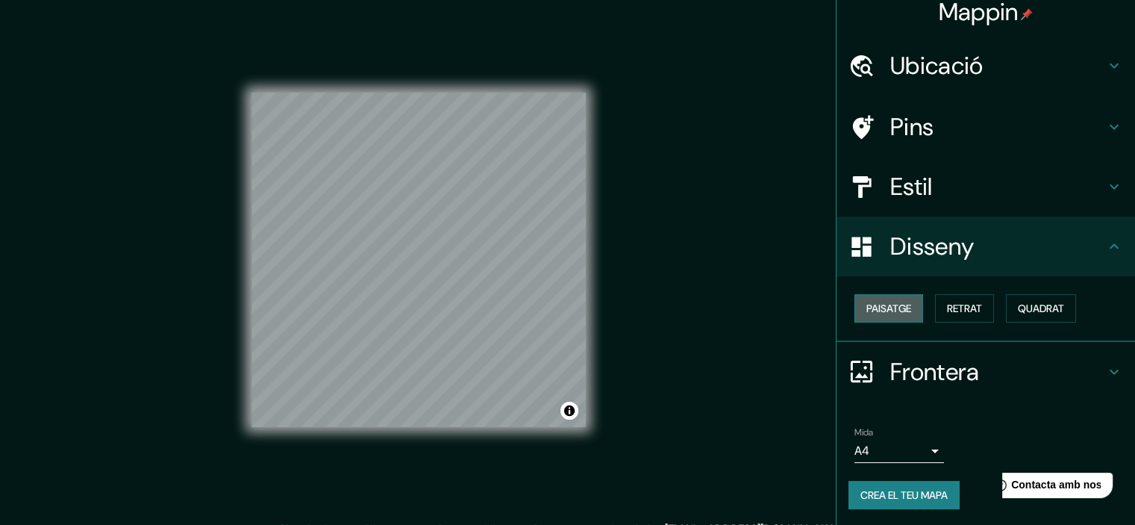
click at [867, 302] on font "Paisatge" at bounding box center [889, 308] width 45 height 13
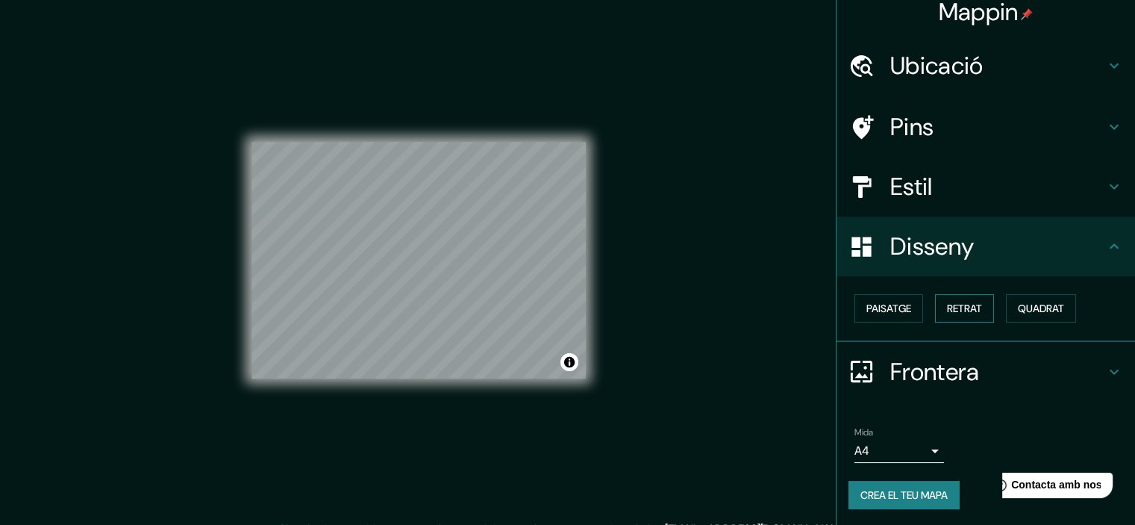
click at [947, 302] on font "Retrat" at bounding box center [964, 308] width 35 height 13
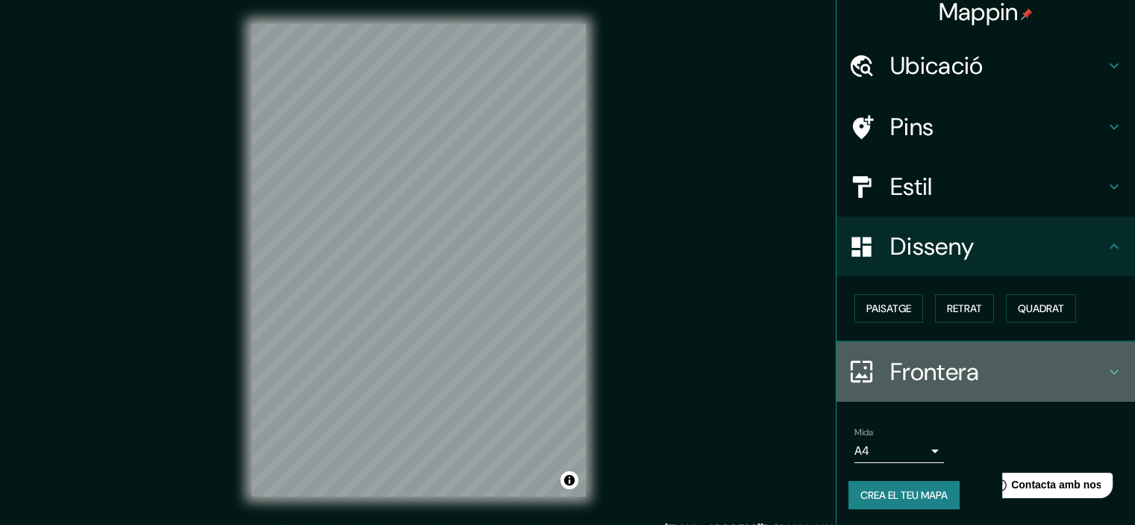
click at [1105, 366] on icon at bounding box center [1114, 372] width 18 height 18
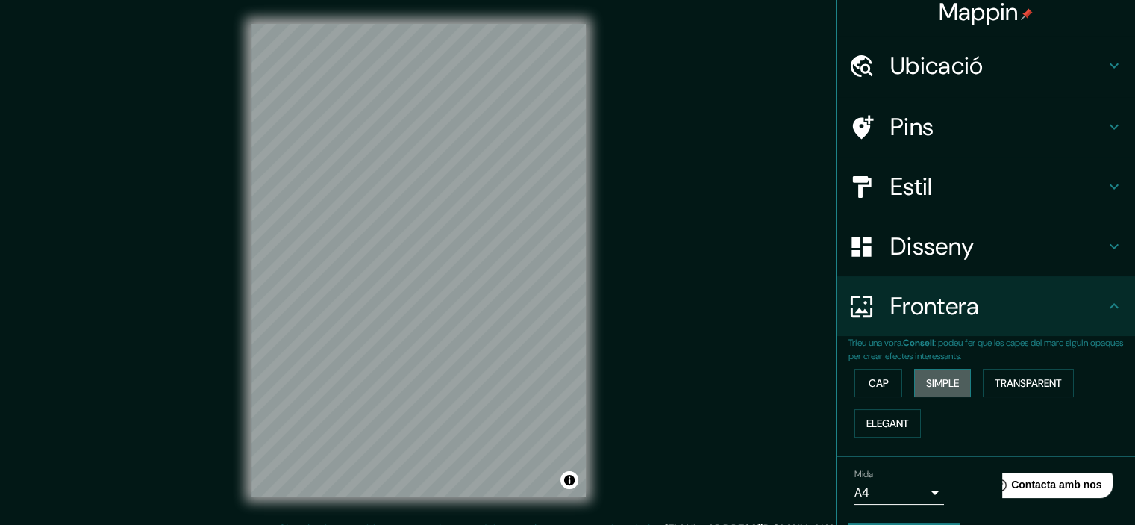
click at [926, 381] on font "Simple" at bounding box center [942, 382] width 33 height 13
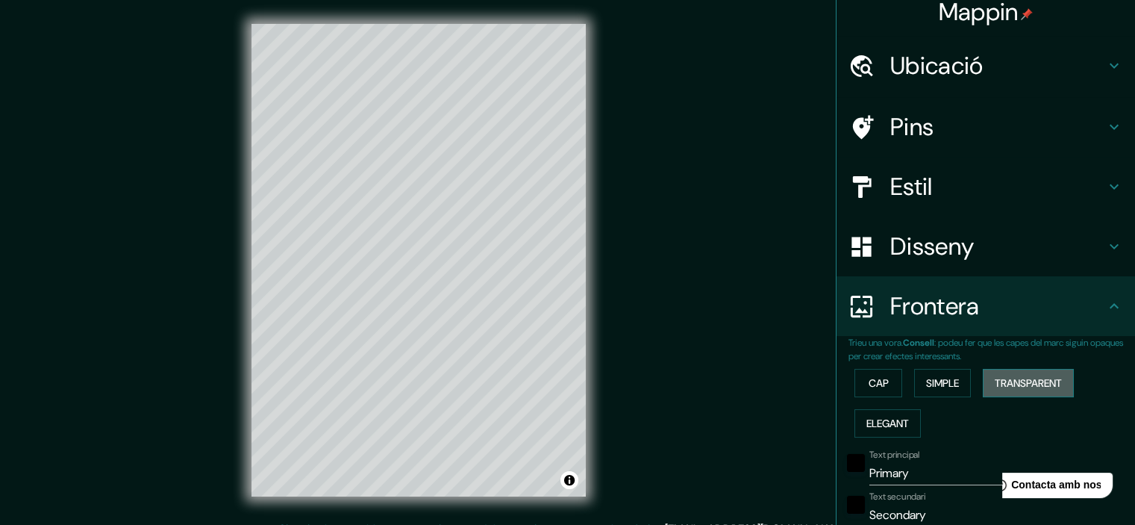
click at [1020, 383] on font "Transparent" at bounding box center [1028, 382] width 67 height 13
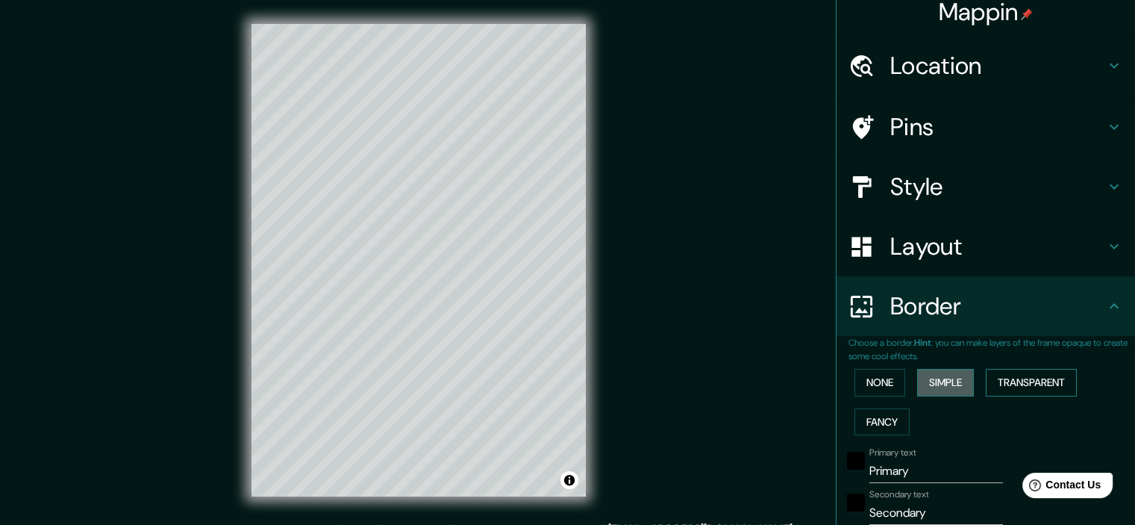
click at [949, 380] on button "Simple" at bounding box center [945, 383] width 57 height 28
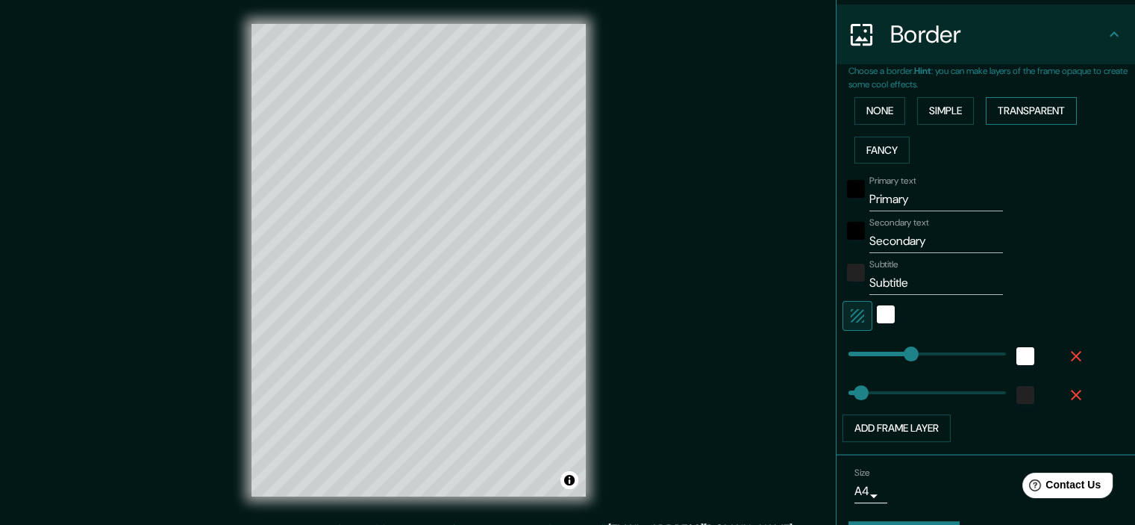
scroll to position [296, 0]
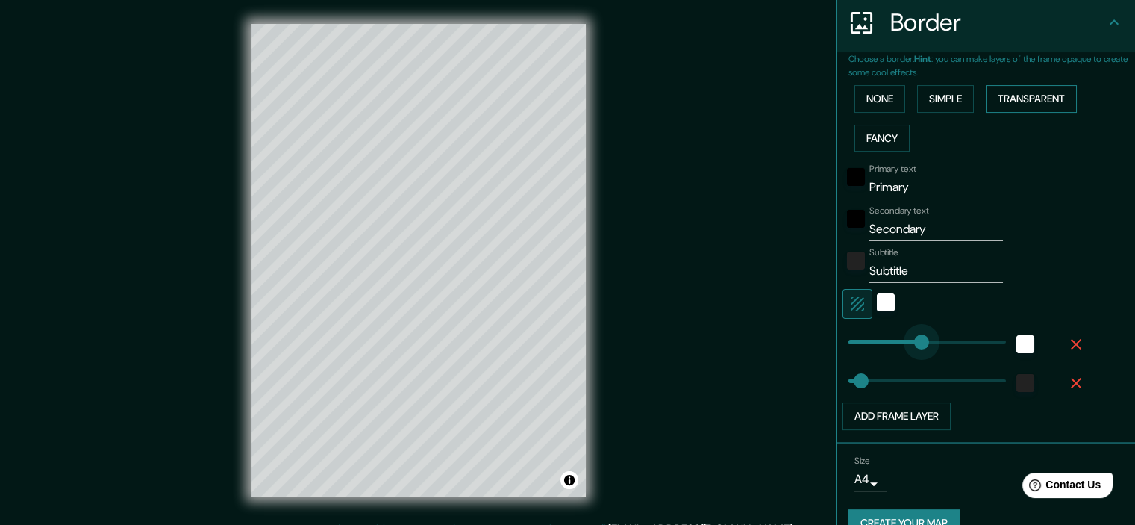
type input "211"
drag, startPoint x: 902, startPoint y: 340, endPoint x: 911, endPoint y: 337, distance: 10.2
type input "36"
type input "233"
type input "36"
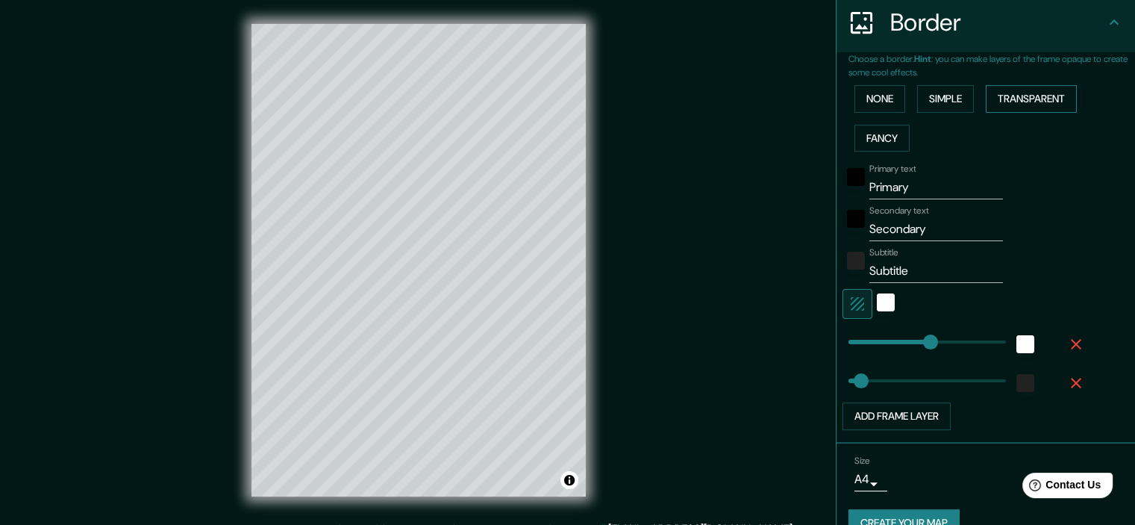
type input "243"
type input "36"
type input "282"
type input "36"
type input "345"
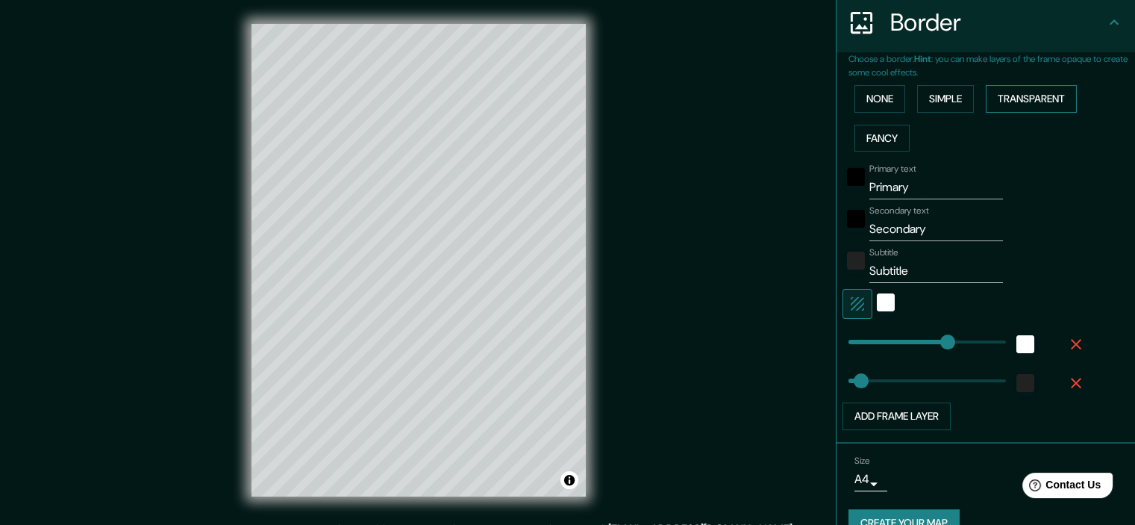
type input "36"
type input "252"
type input "75"
click at [843, 375] on div at bounding box center [924, 379] width 163 height 33
type input "9"
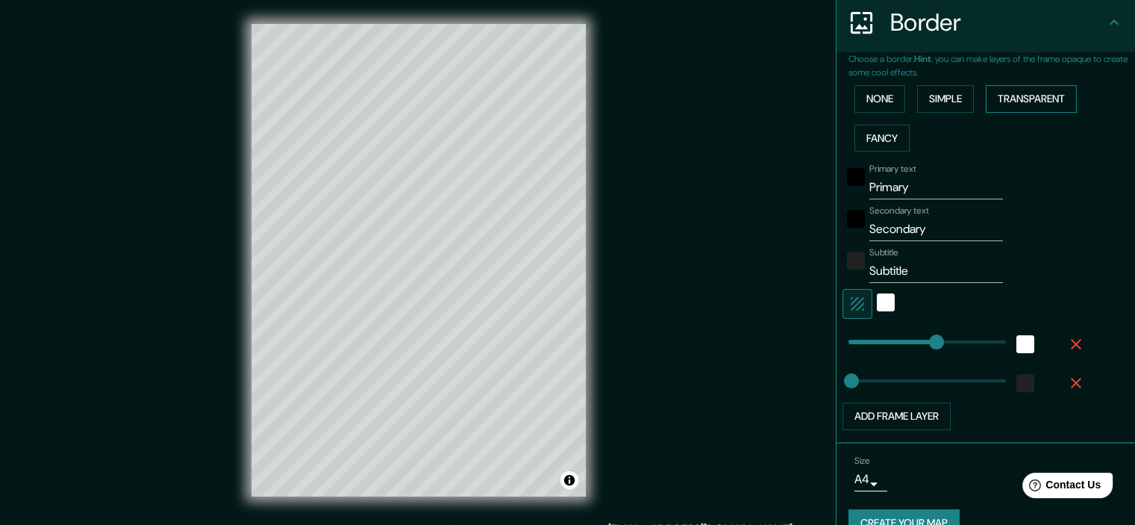
type input "31"
type input "16"
type input "18"
type input "26"
click at [864, 414] on button "Add frame layer" at bounding box center [897, 416] width 108 height 28
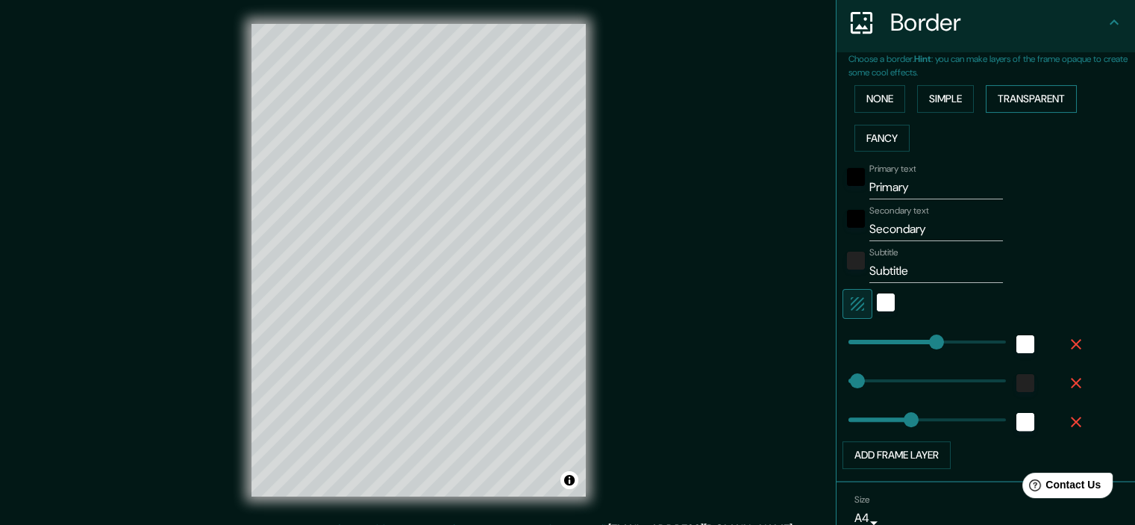
type input "262"
type input "379"
type input "35"
type input "0"
drag, startPoint x: 843, startPoint y: 416, endPoint x: 820, endPoint y: 419, distance: 22.7
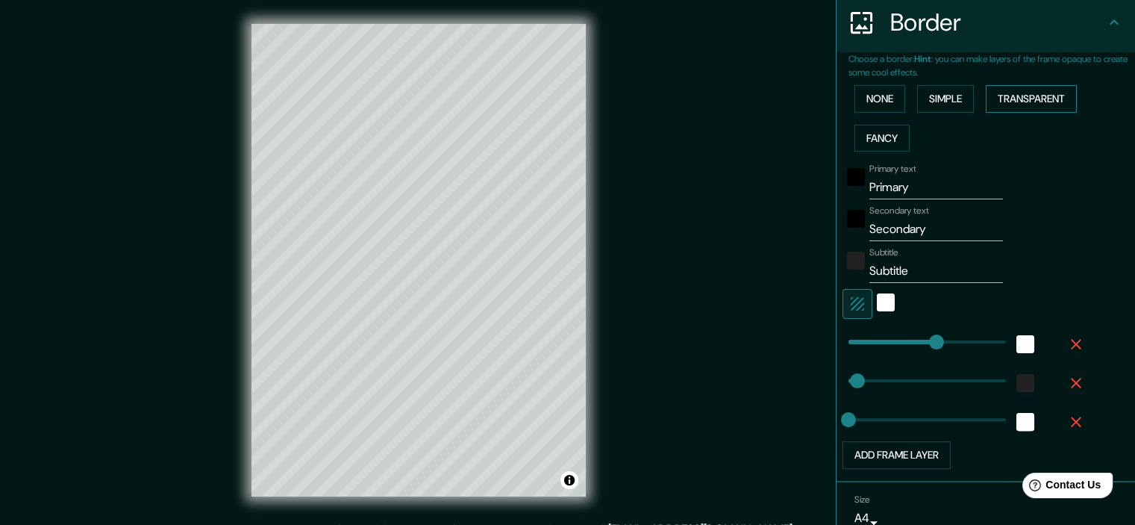
type input "58"
type input "35"
type input "39"
type input "54"
type input "0"
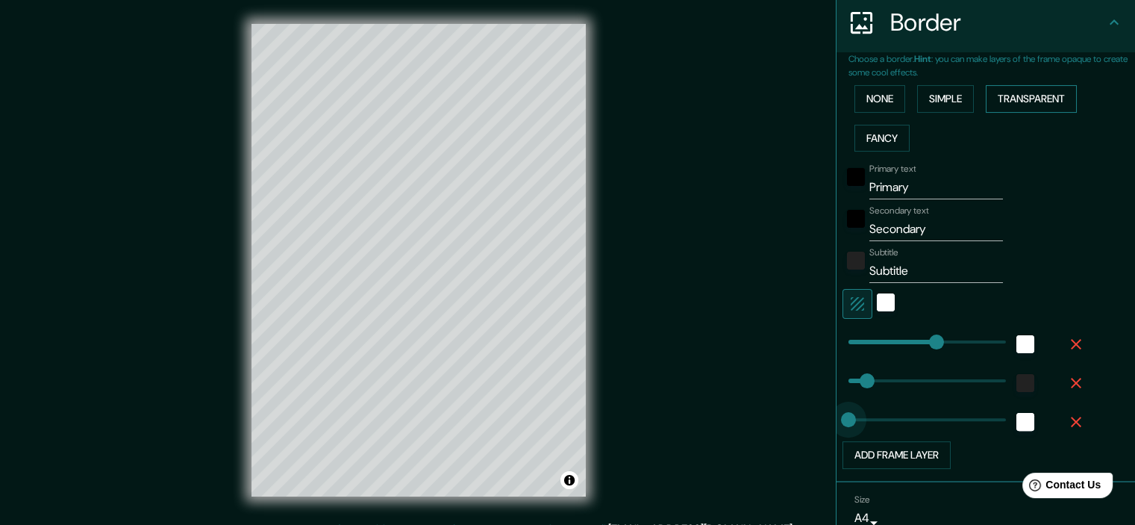
drag, startPoint x: 839, startPoint y: 419, endPoint x: 809, endPoint y: 421, distance: 29.9
click at [809, 421] on div "Mappin Location Lisboa, Districte de Lisboa, Portugal Pins Style Layout Border …" at bounding box center [567, 272] width 1135 height 544
click at [1068, 419] on icon "button" at bounding box center [1076, 422] width 18 height 18
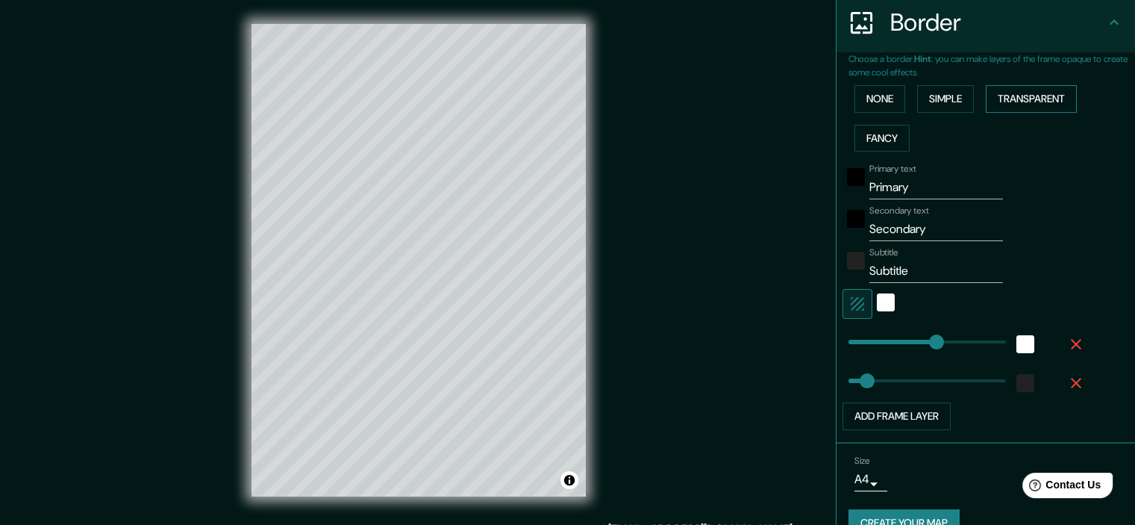
type input "22"
type input "294"
click at [889, 190] on input "Primary" at bounding box center [937, 187] width 134 height 24
type input "P"
type input "[GEOGRAPHIC_DATA]"
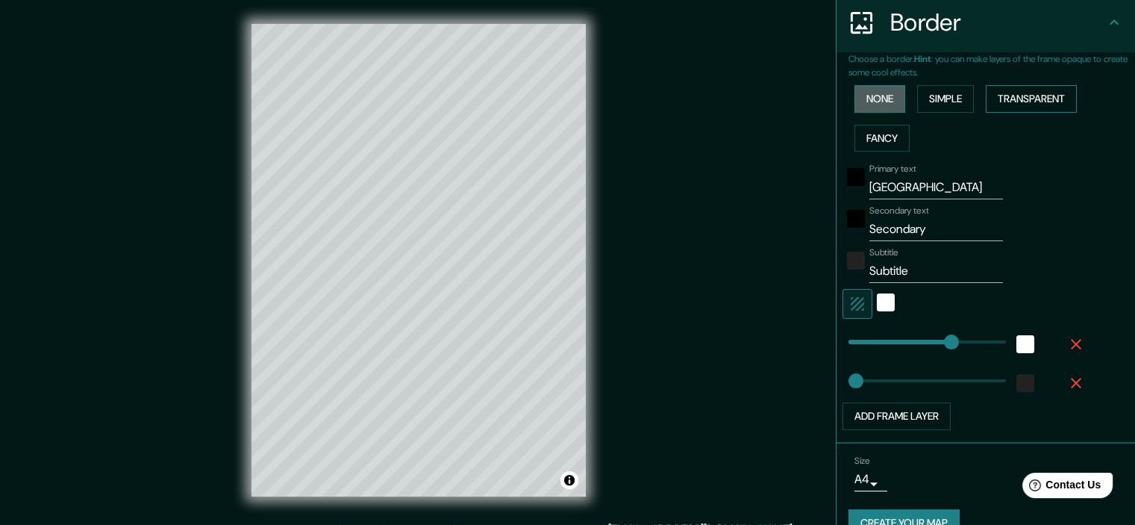
click at [874, 96] on button "None" at bounding box center [880, 99] width 51 height 28
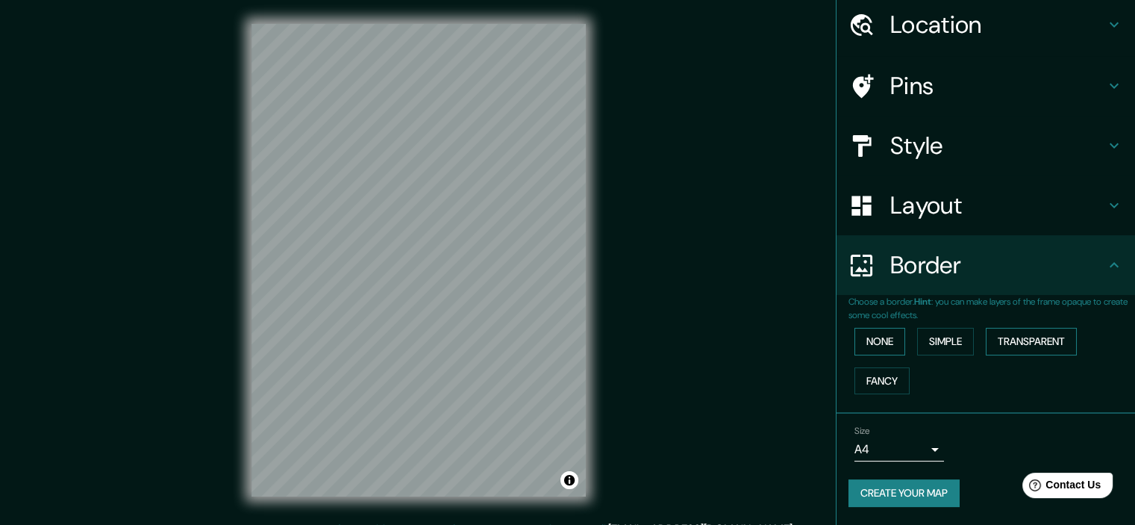
scroll to position [51, 0]
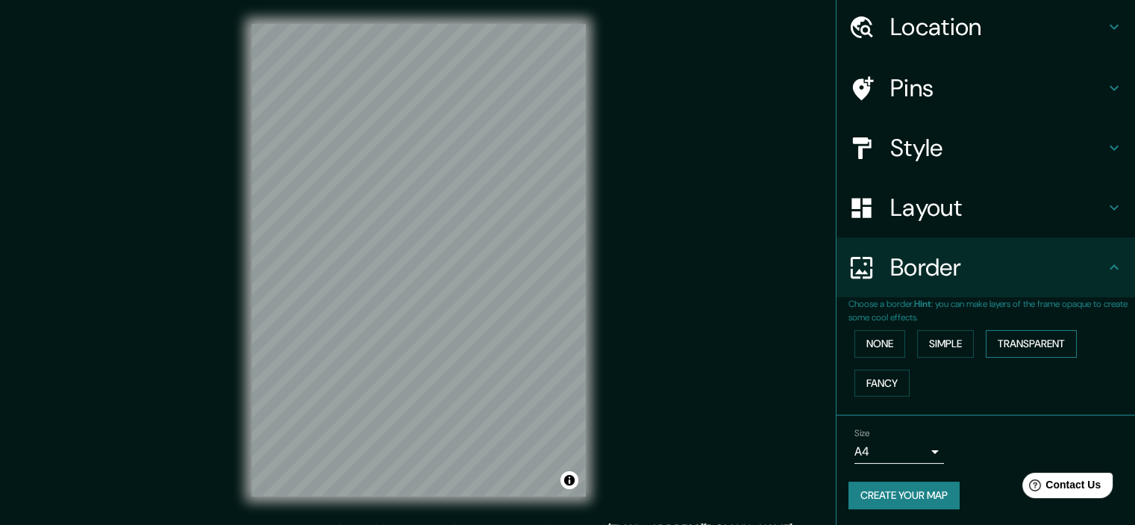
click at [1119, 80] on div "Pins" at bounding box center [986, 88] width 299 height 60
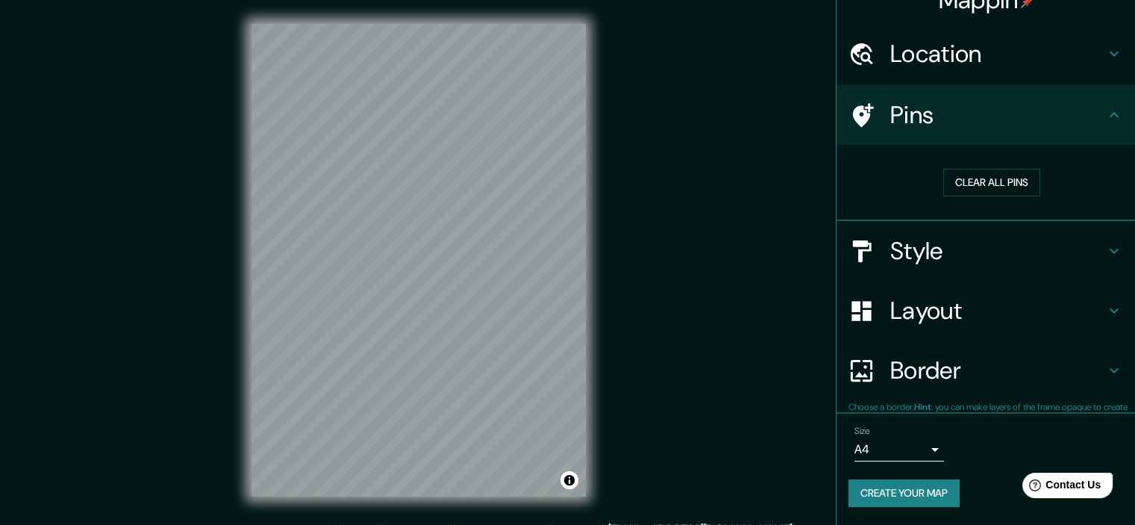
scroll to position [22, 0]
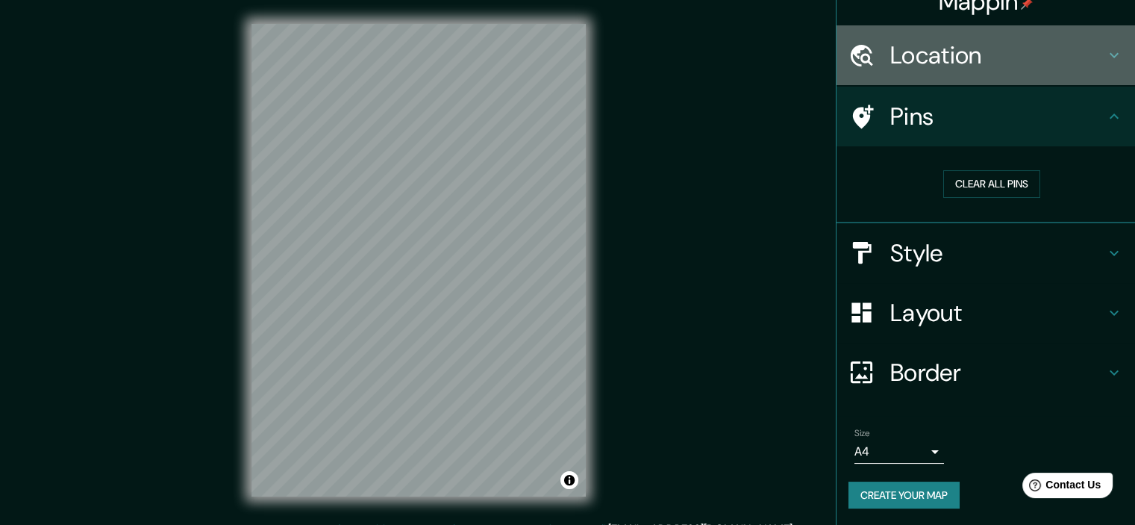
click at [1106, 56] on icon at bounding box center [1114, 55] width 18 height 18
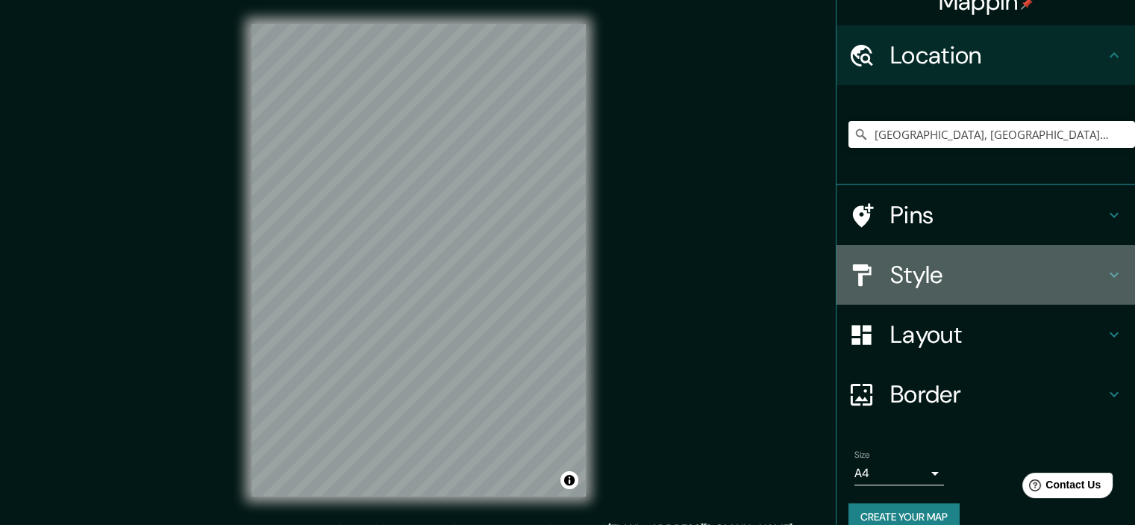
click at [1105, 266] on icon at bounding box center [1114, 275] width 18 height 18
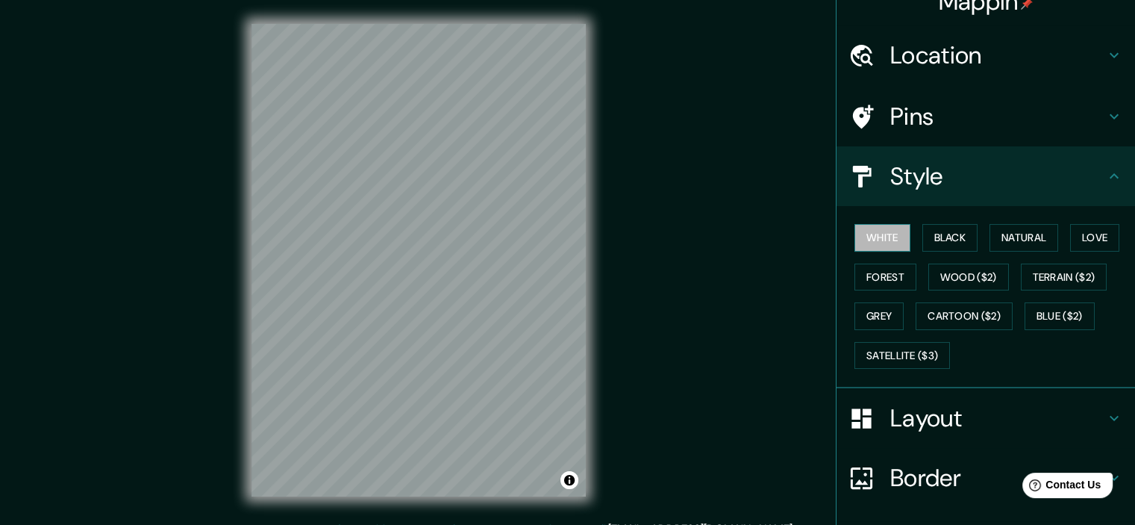
click at [879, 229] on button "White" at bounding box center [883, 238] width 56 height 28
click at [964, 413] on h4 "Layout" at bounding box center [997, 418] width 215 height 30
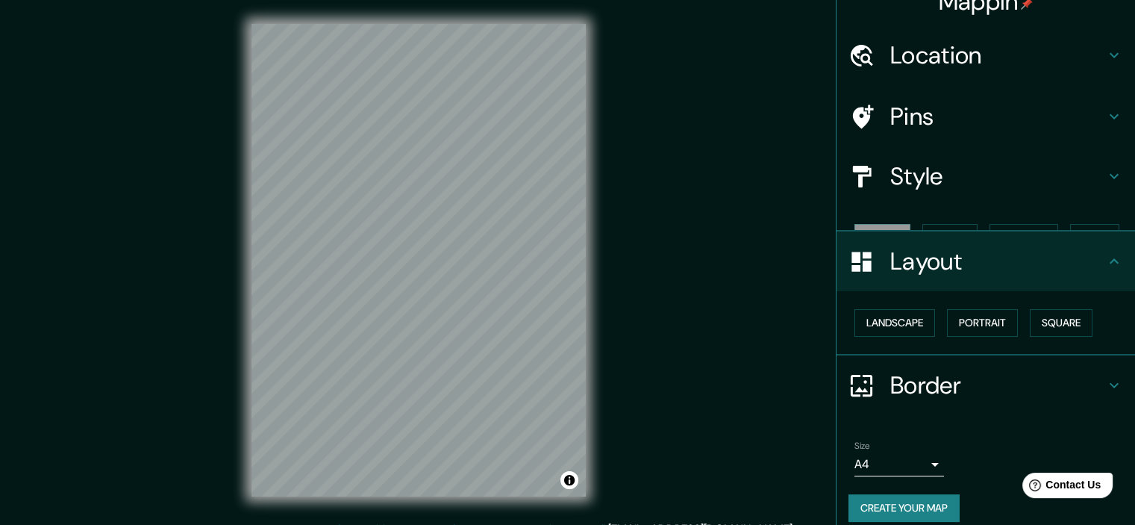
scroll to position [10, 0]
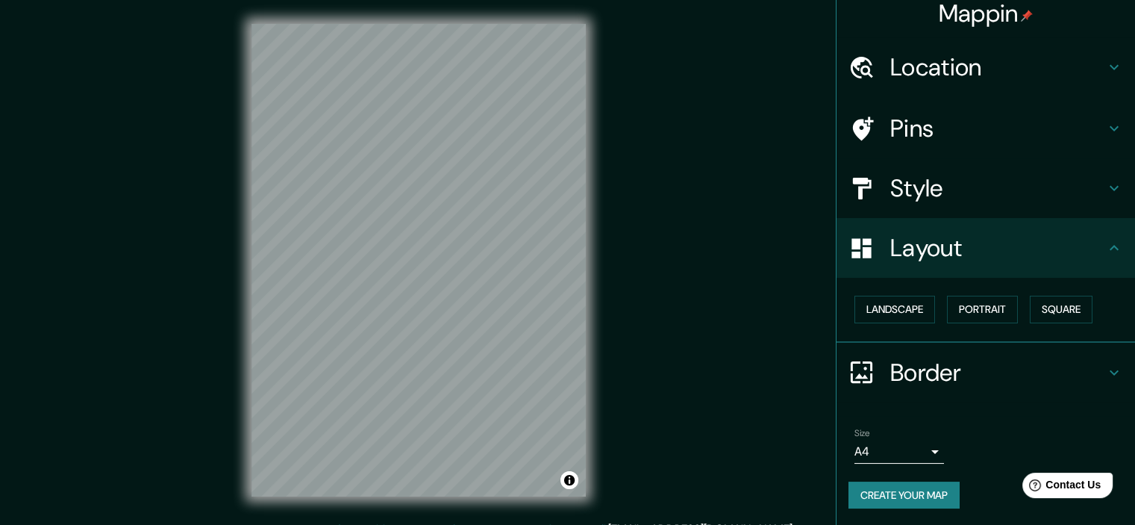
click at [890, 377] on h4 "Border" at bounding box center [997, 373] width 215 height 30
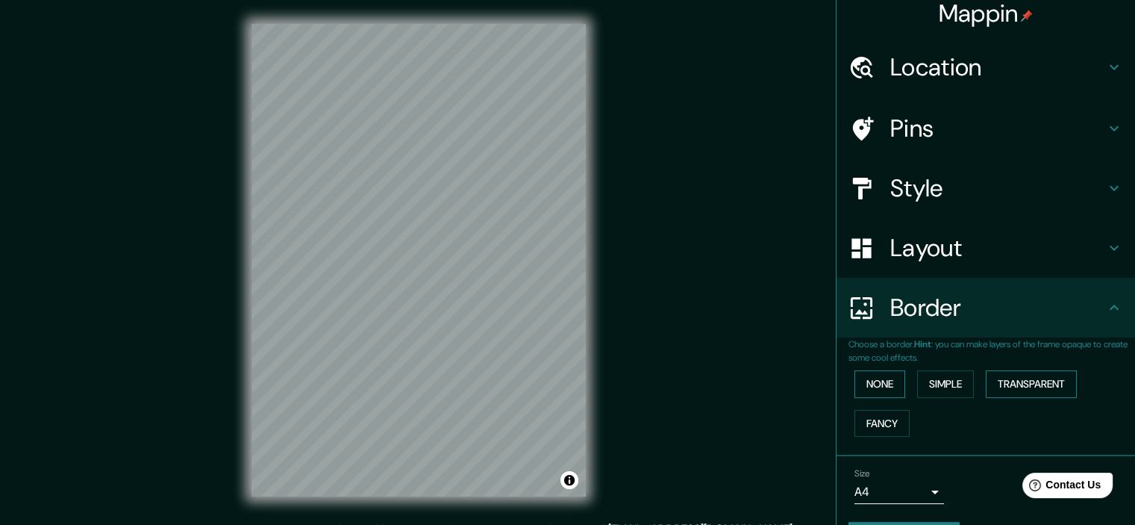
click at [881, 387] on button "None" at bounding box center [880, 384] width 51 height 28
click at [946, 381] on button "Simple" at bounding box center [945, 384] width 57 height 28
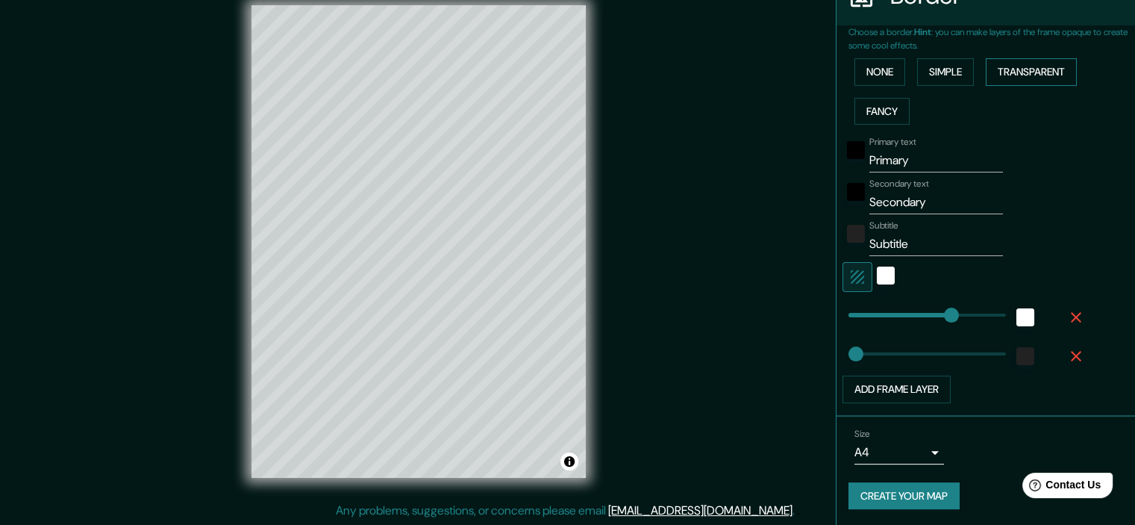
scroll to position [272, 0]
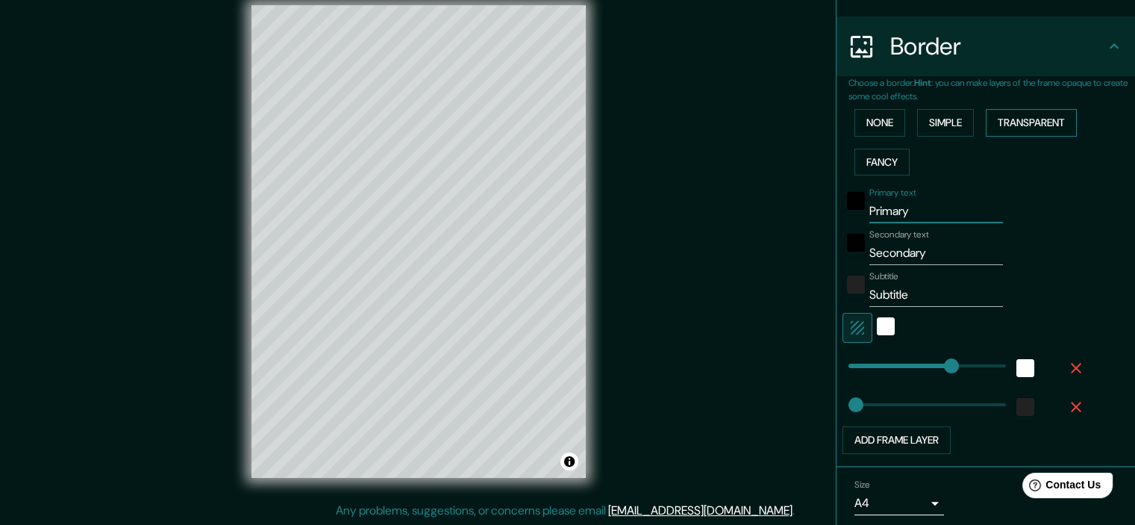
click at [870, 200] on input "Primary" at bounding box center [937, 211] width 134 height 24
type input "P"
type input "LISBOA"
click at [870, 249] on input "Secondary" at bounding box center [937, 253] width 134 height 24
type input "38"
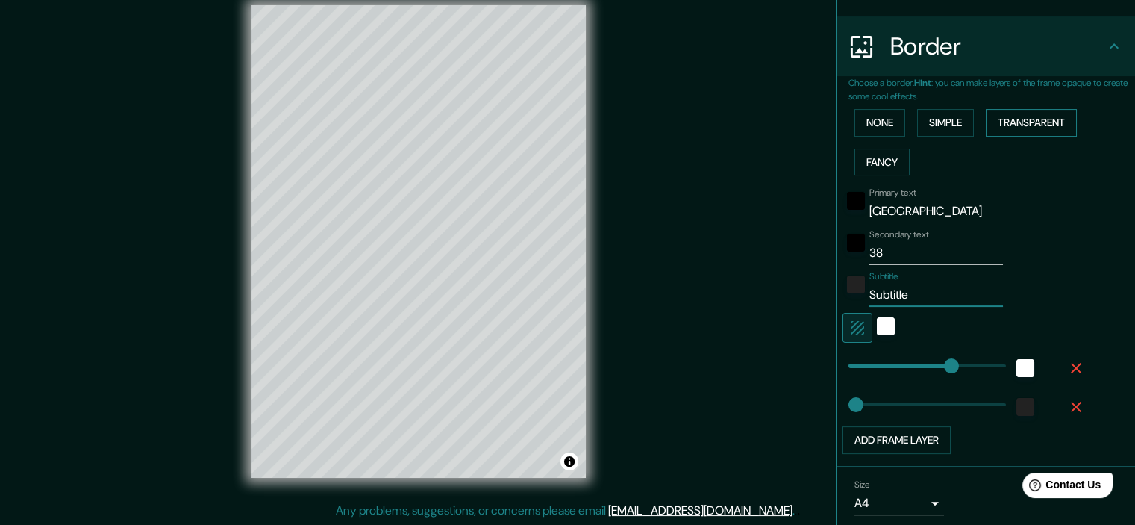
click at [905, 301] on input "Subtitle" at bounding box center [937, 295] width 134 height 24
type input "S"
type input "R"
type input "Març 2024"
